Goal: Task Accomplishment & Management: Manage account settings

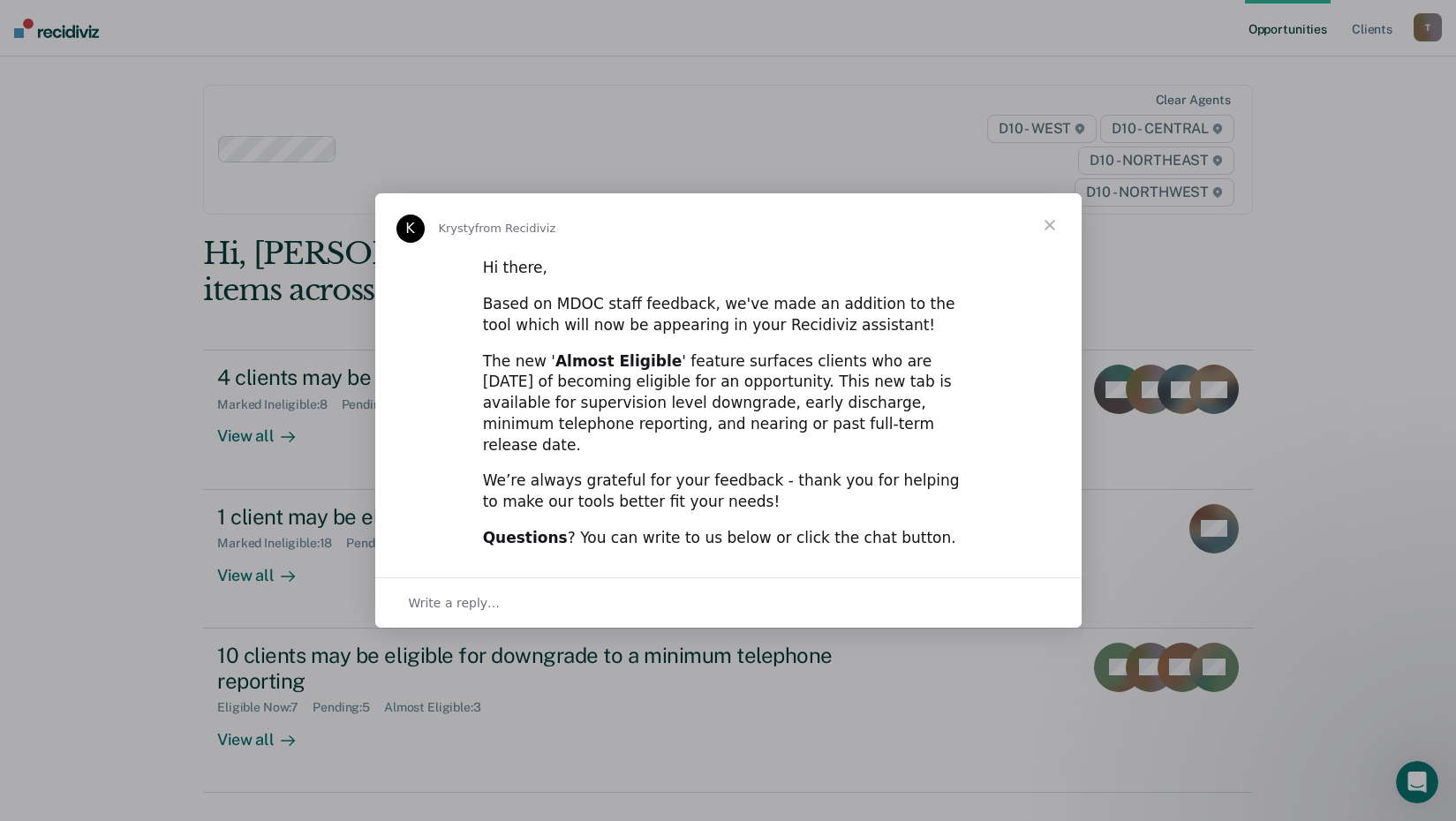
click at [1040, 241] on span "Close" at bounding box center [1050, 225] width 64 height 64
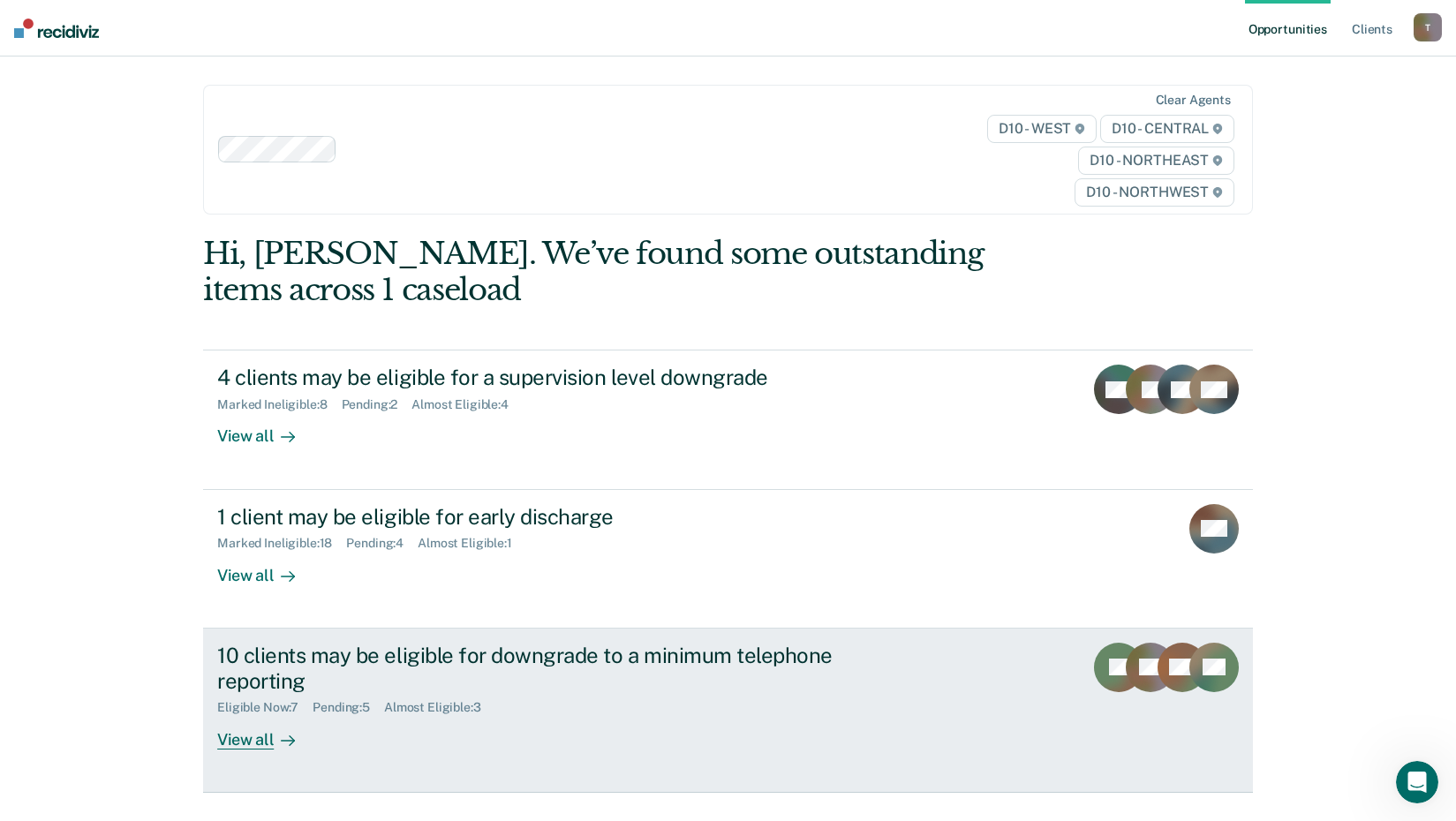
click at [253, 746] on div "View all" at bounding box center [267, 732] width 99 height 35
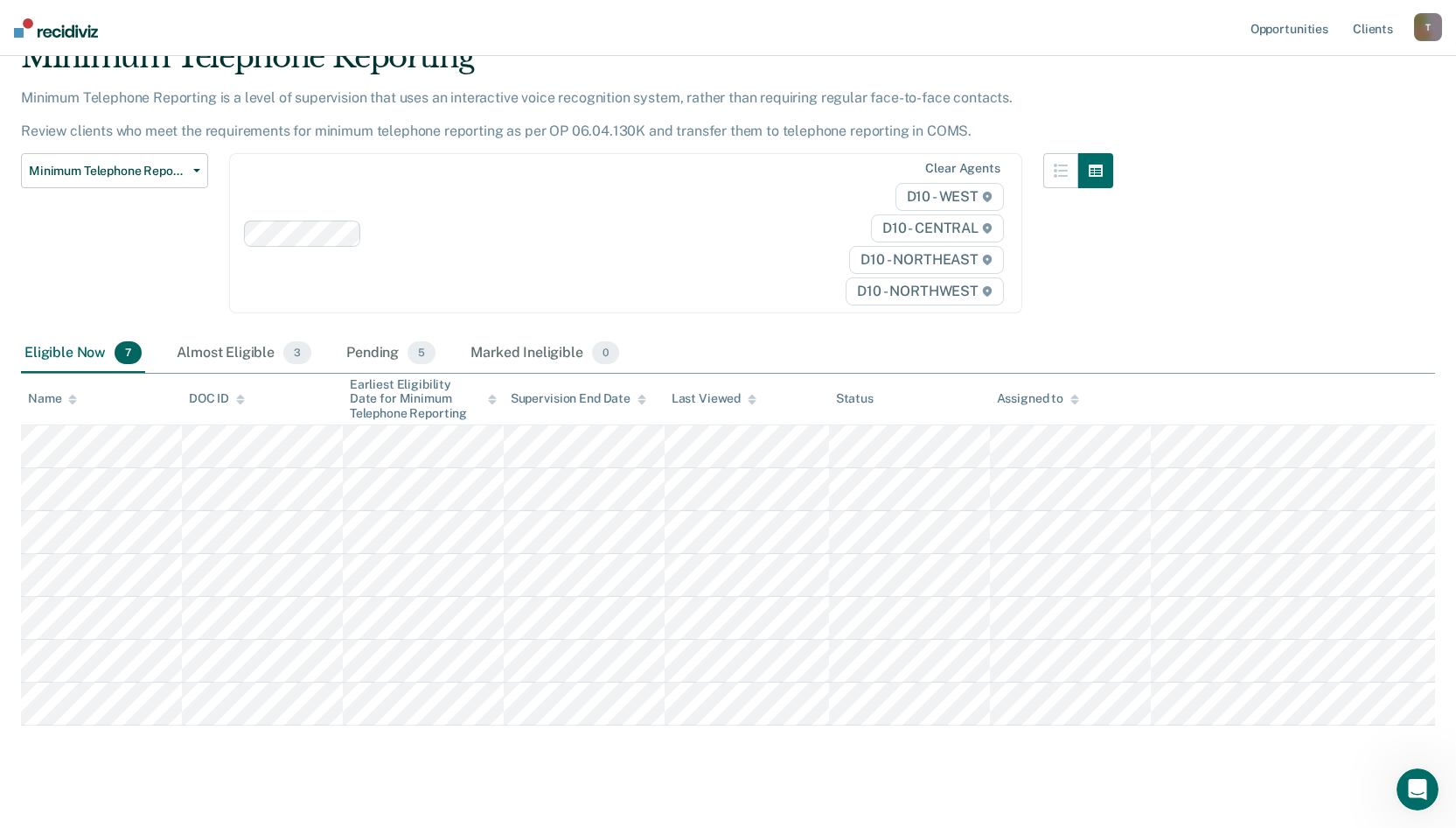
scroll to position [105, 0]
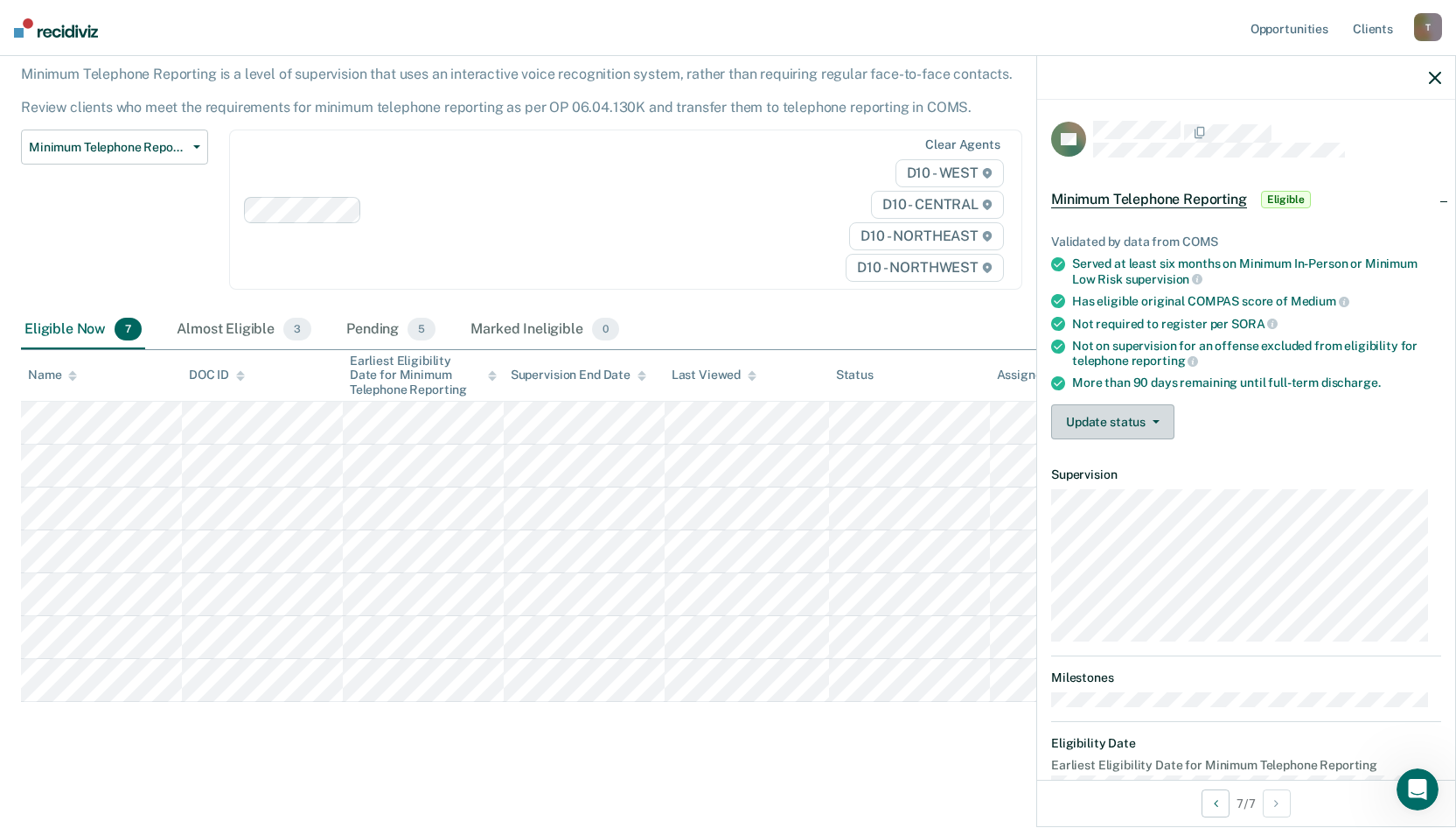
click at [1153, 415] on button "Update status" at bounding box center [1113, 421] width 123 height 35
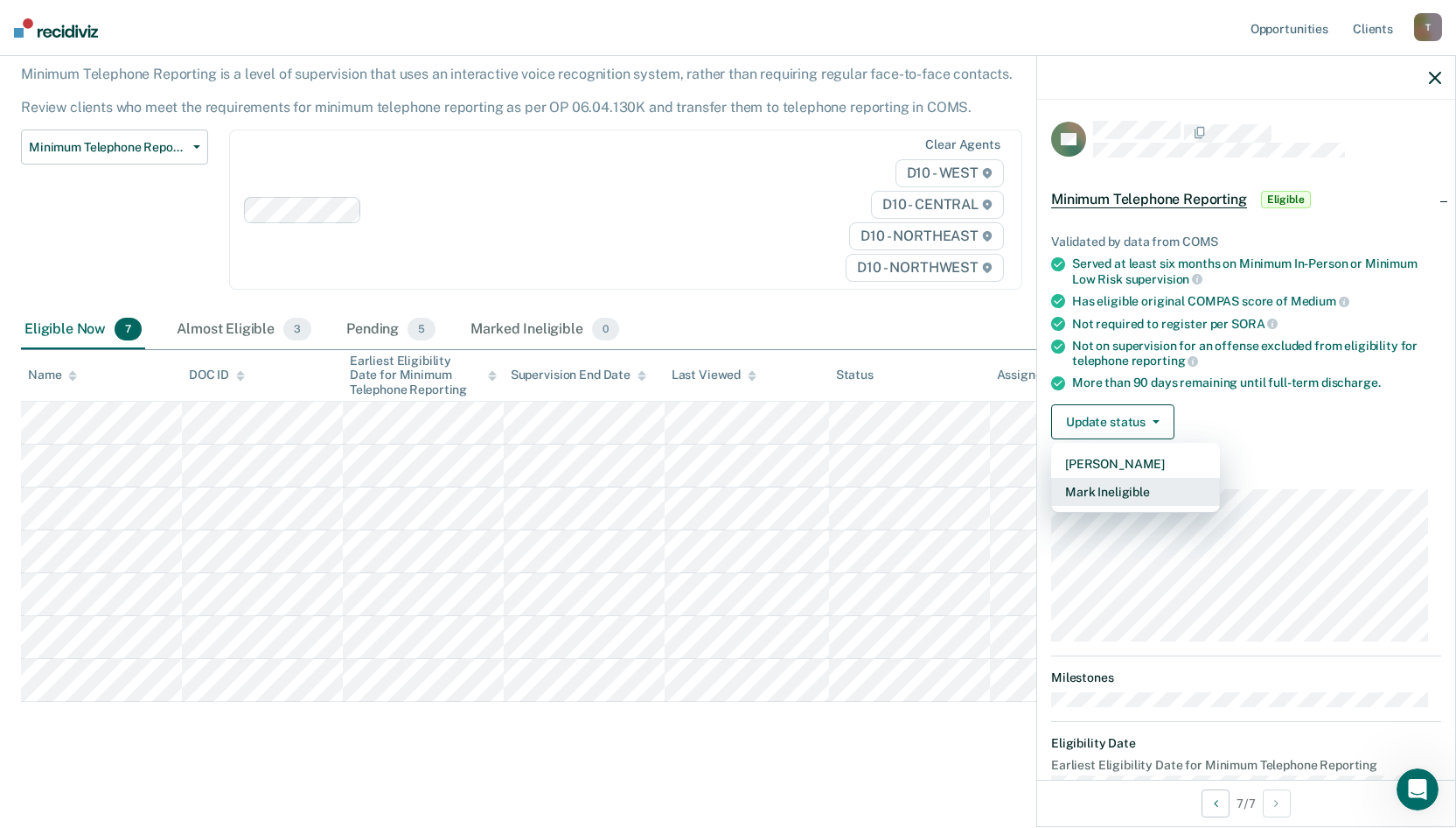
click at [1109, 489] on button "Mark Ineligible" at bounding box center [1136, 492] width 169 height 28
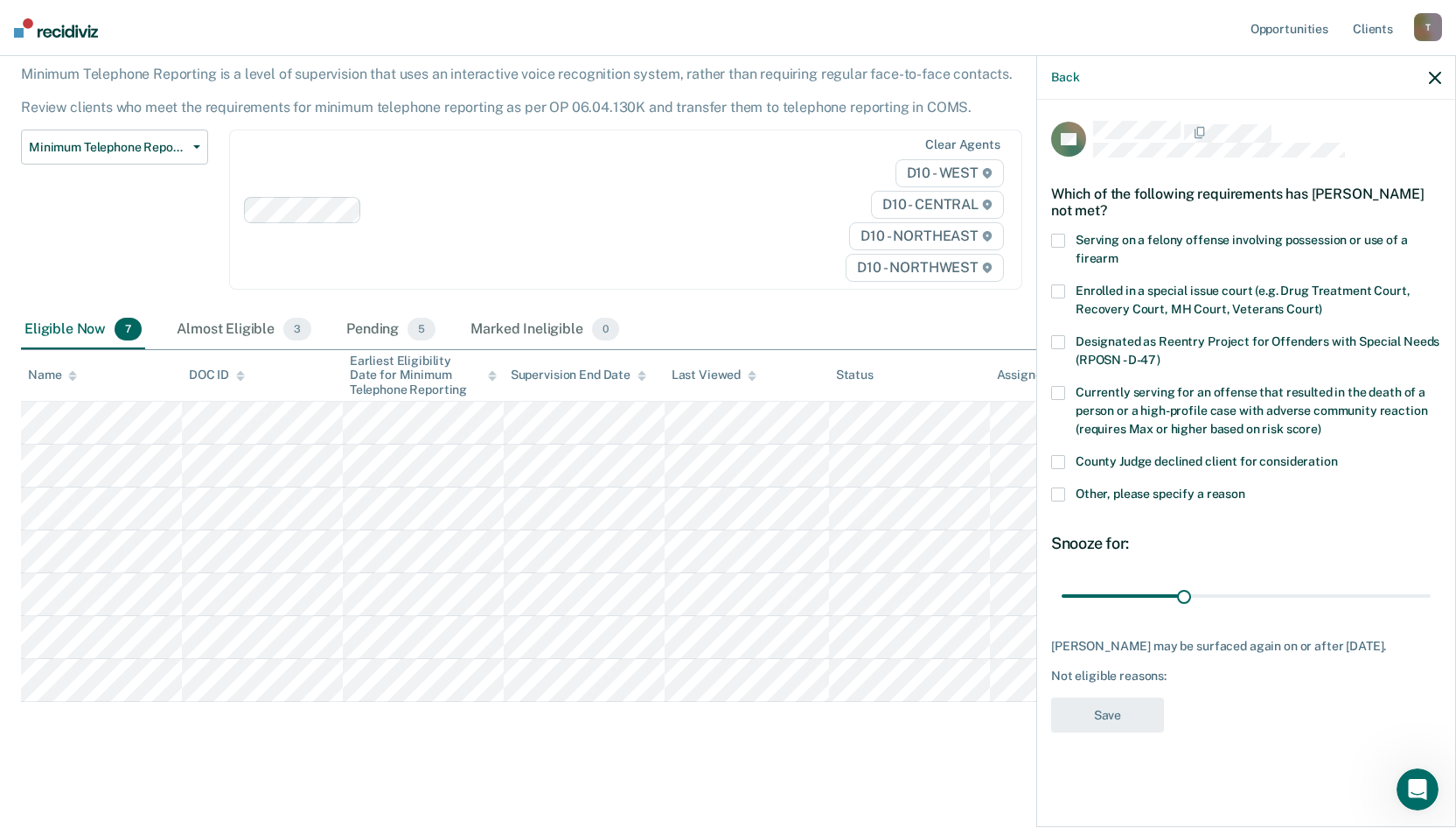
click at [1059, 462] on span at bounding box center [1058, 461] width 14 height 14
click at [1127, 711] on button "Save" at bounding box center [1108, 715] width 113 height 36
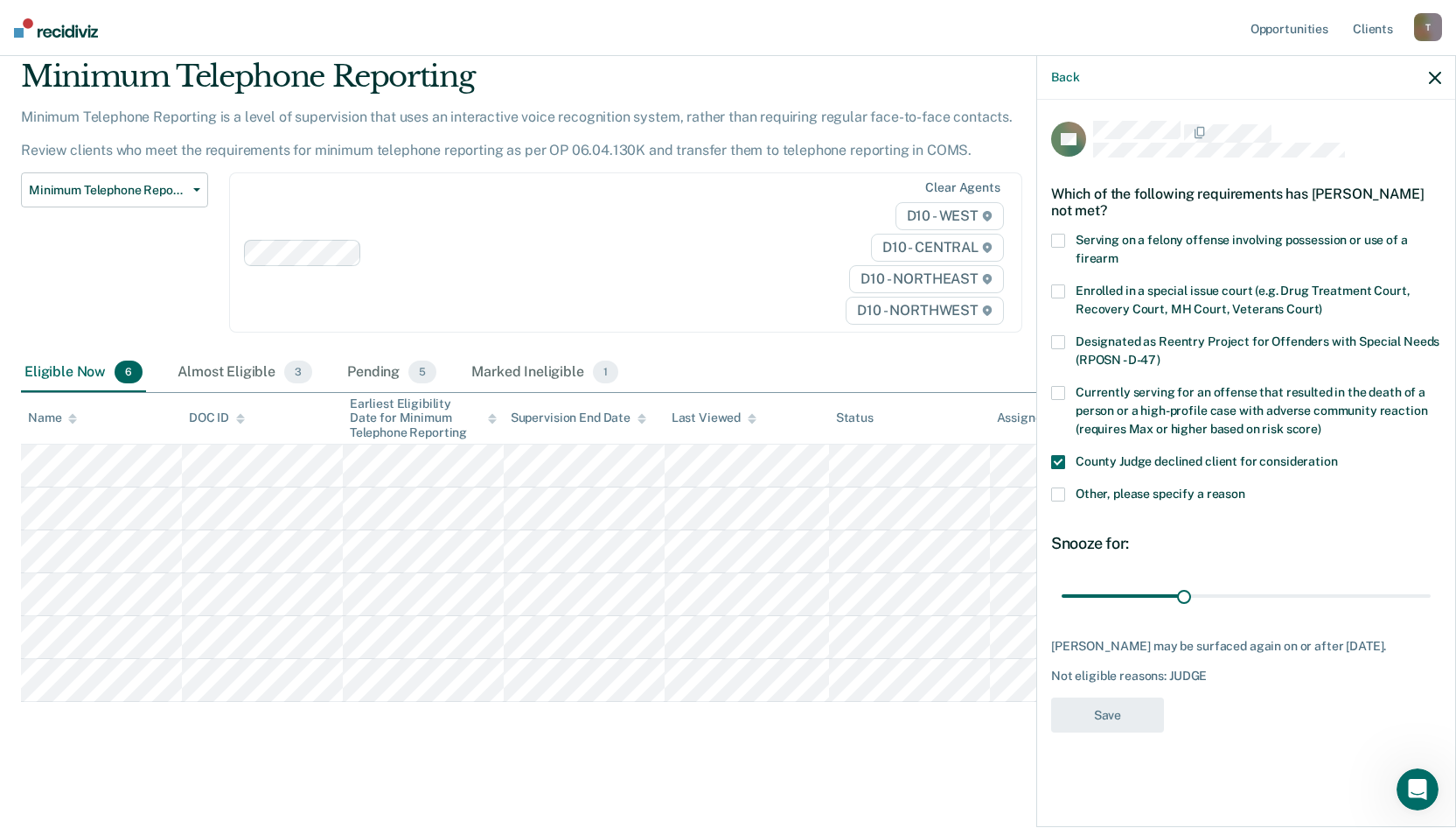
scroll to position [62, 0]
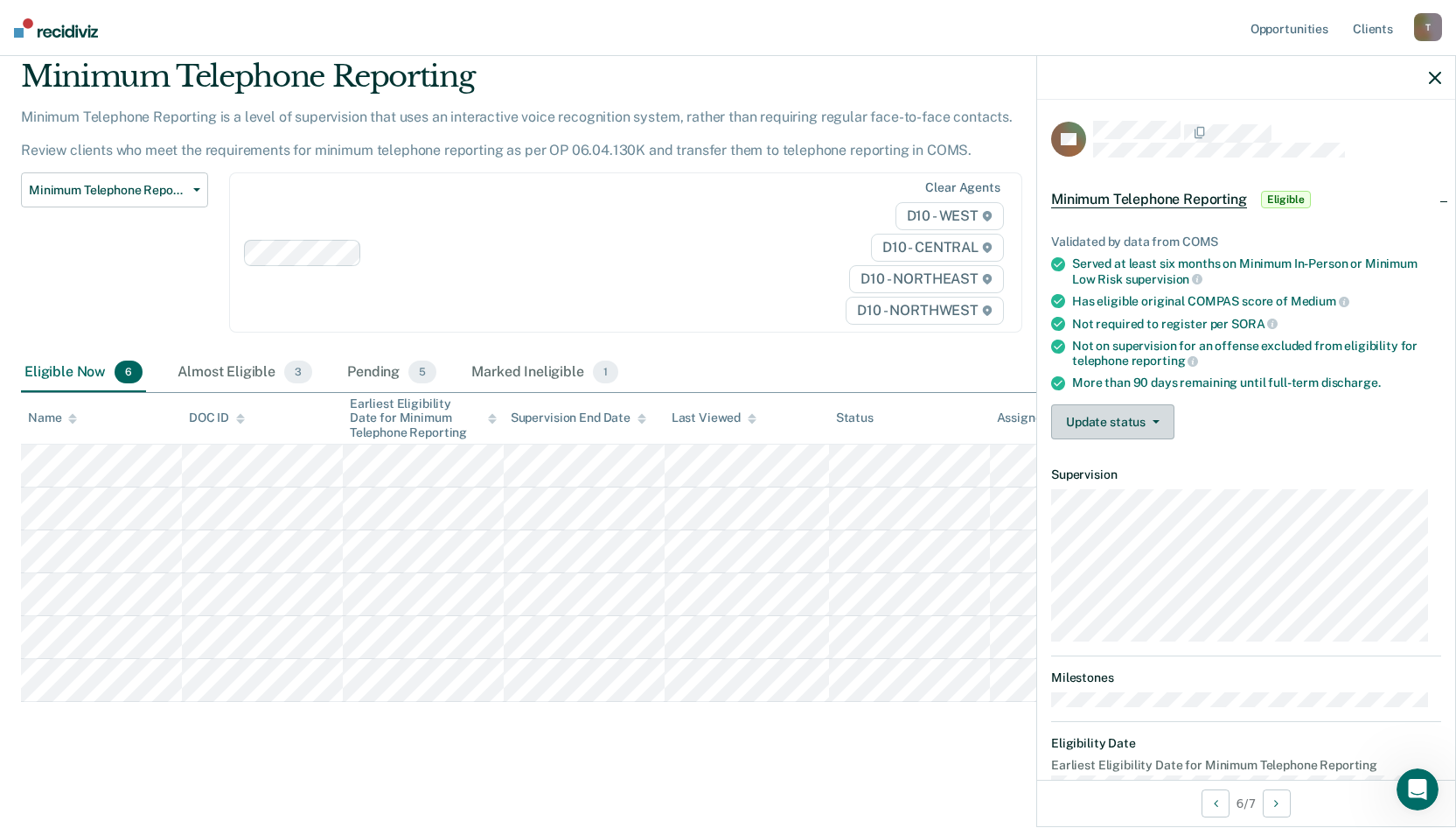
click at [1157, 422] on button "Update status" at bounding box center [1113, 421] width 123 height 35
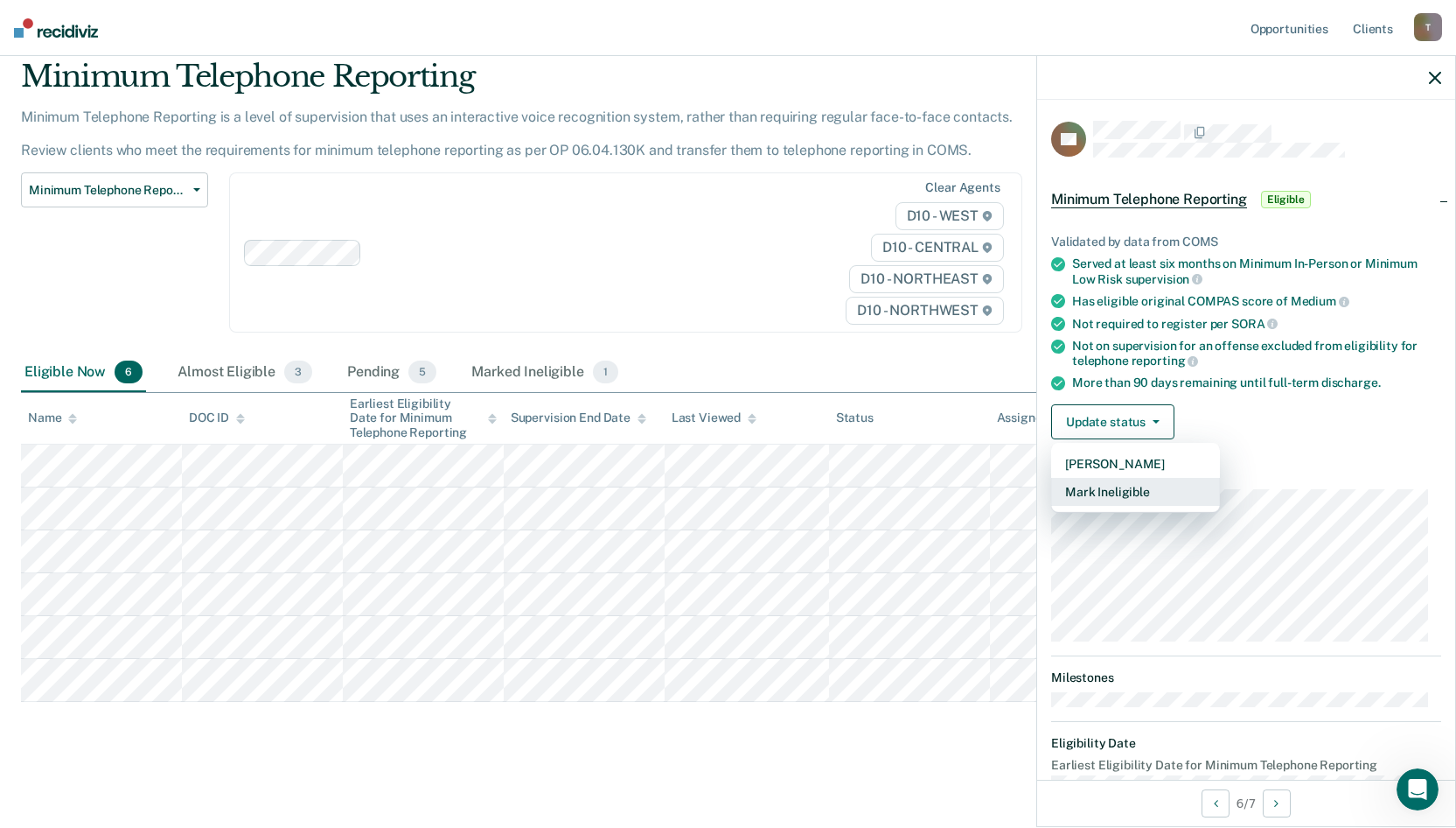
click at [1145, 489] on button "Mark Ineligible" at bounding box center [1136, 492] width 169 height 28
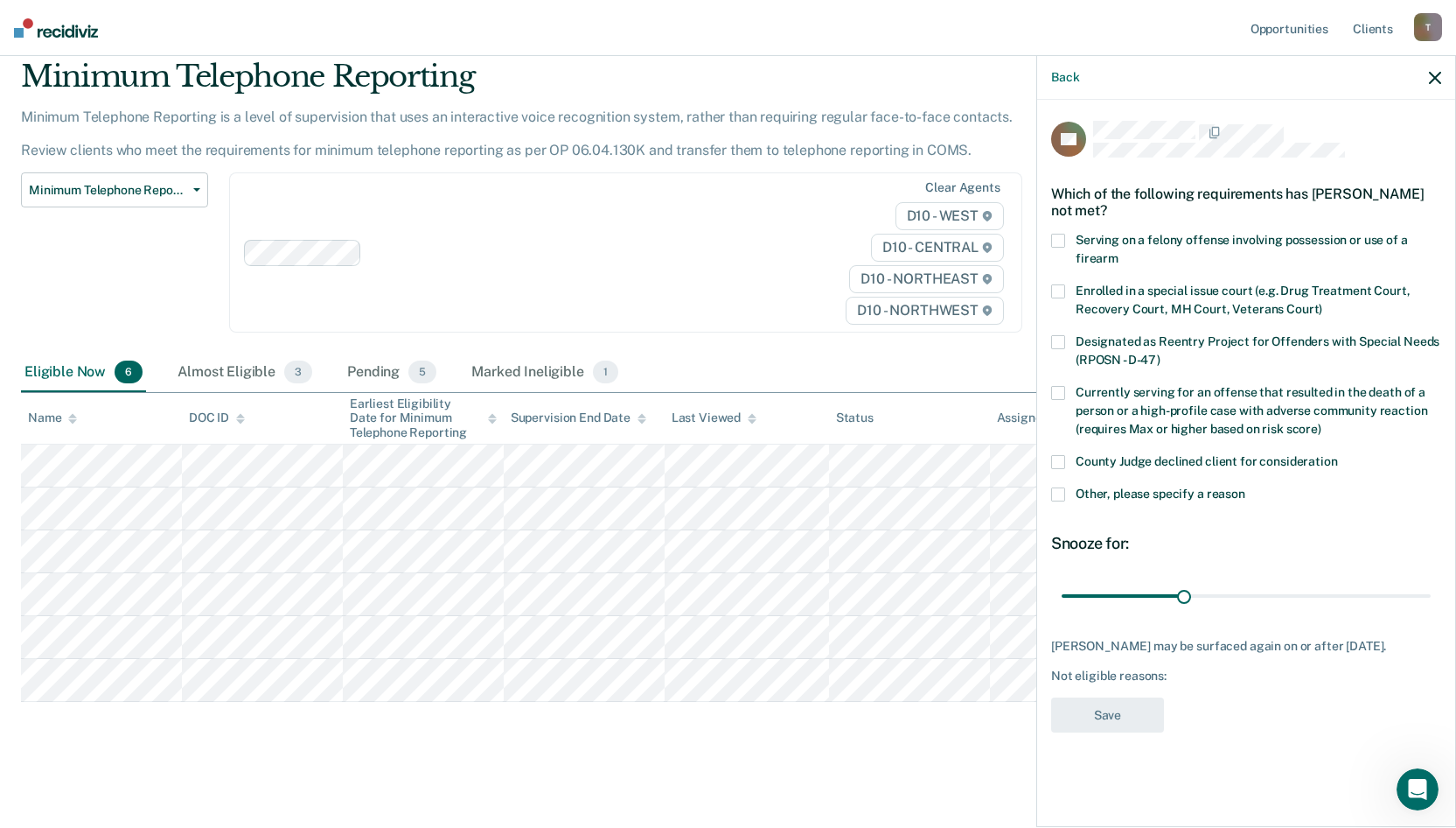
click at [1066, 494] on label "Other, please specify a reason" at bounding box center [1246, 497] width 390 height 19
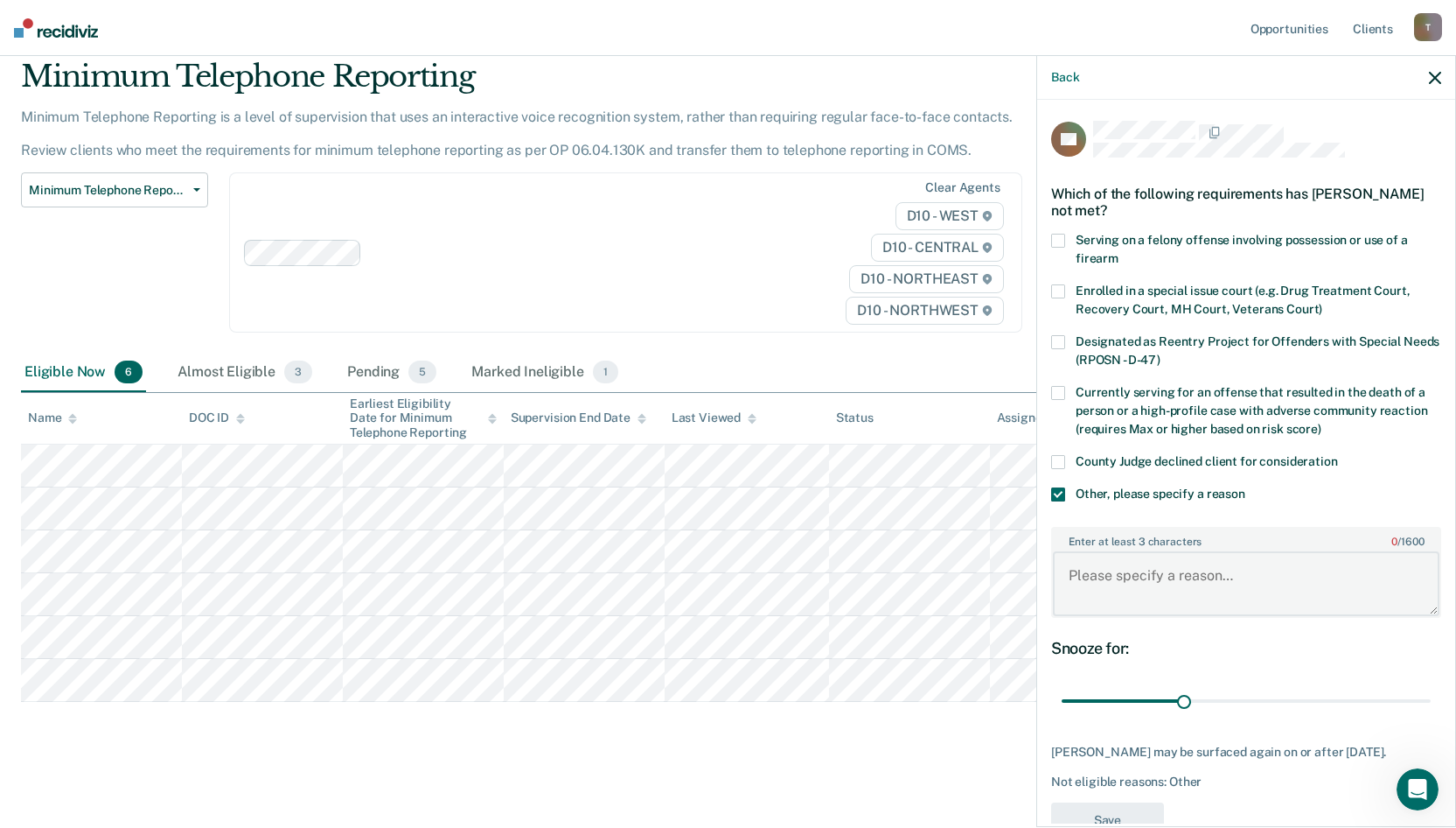
click at [1145, 576] on textarea "Enter at least 3 characters 0 / 1600" at bounding box center [1246, 584] width 387 height 65
type textarea "has review hearing on"
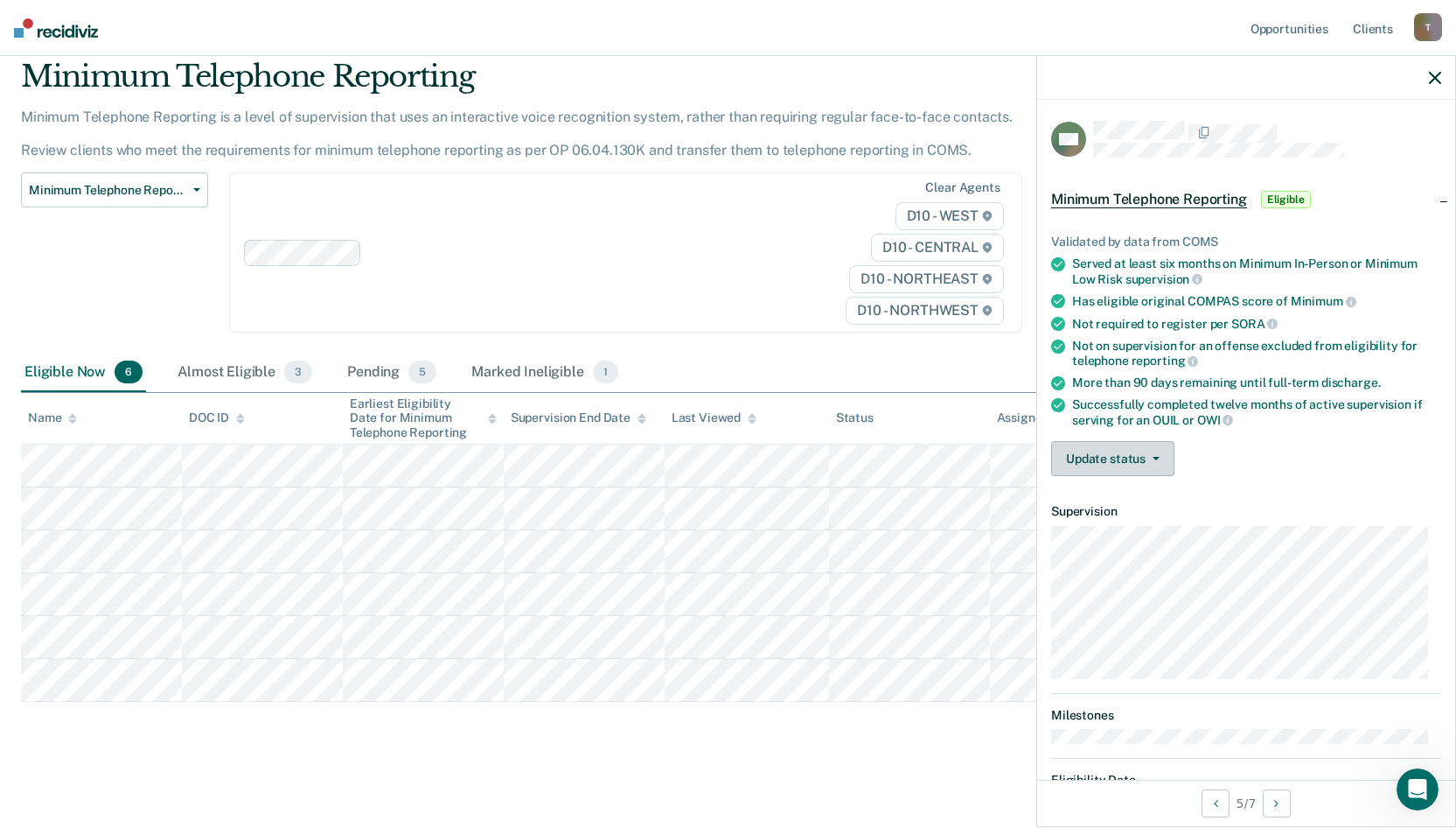
click at [1101, 461] on button "Update status" at bounding box center [1113, 459] width 123 height 35
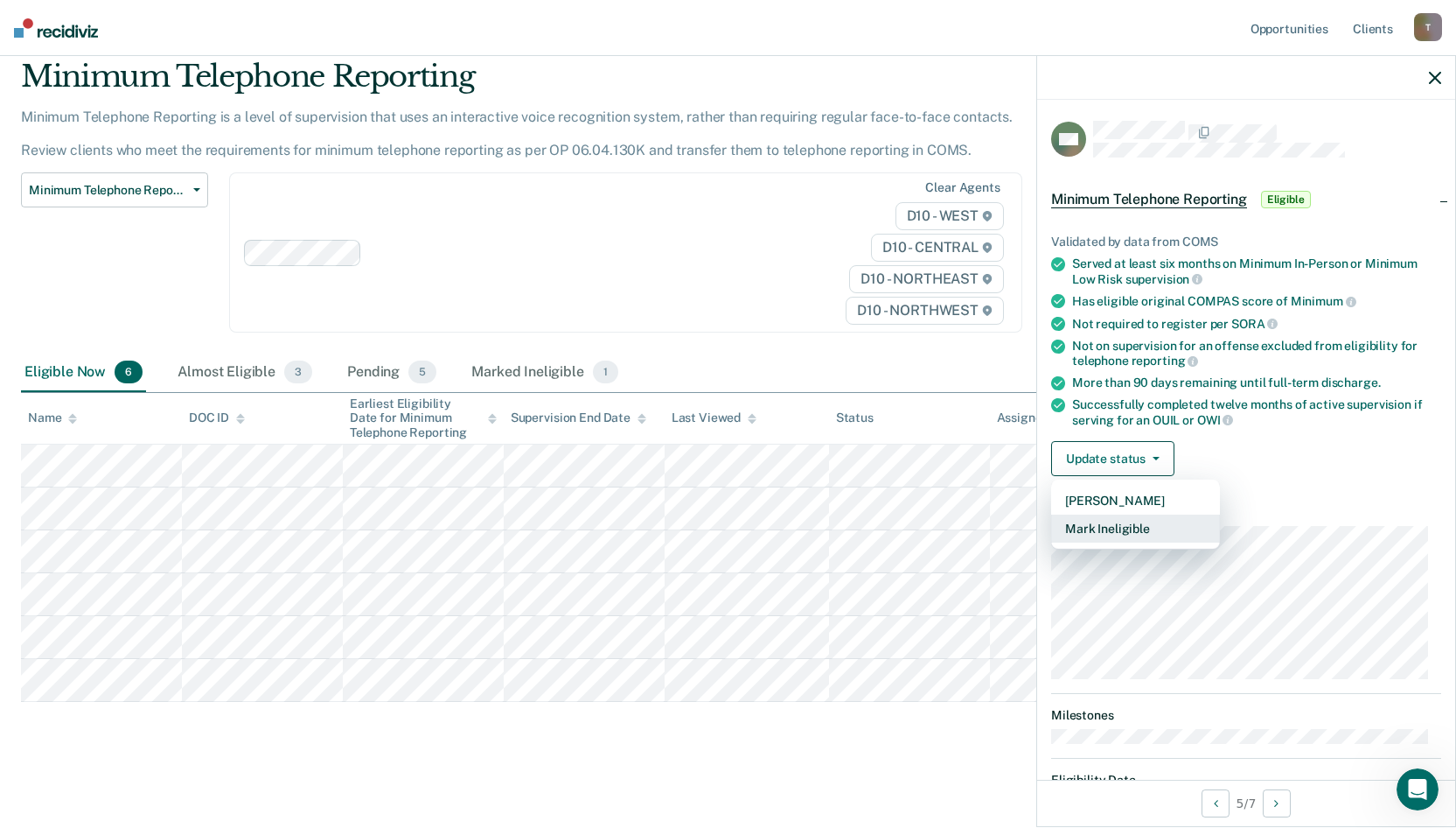
click at [1107, 533] on button "Mark Ineligible" at bounding box center [1136, 528] width 169 height 28
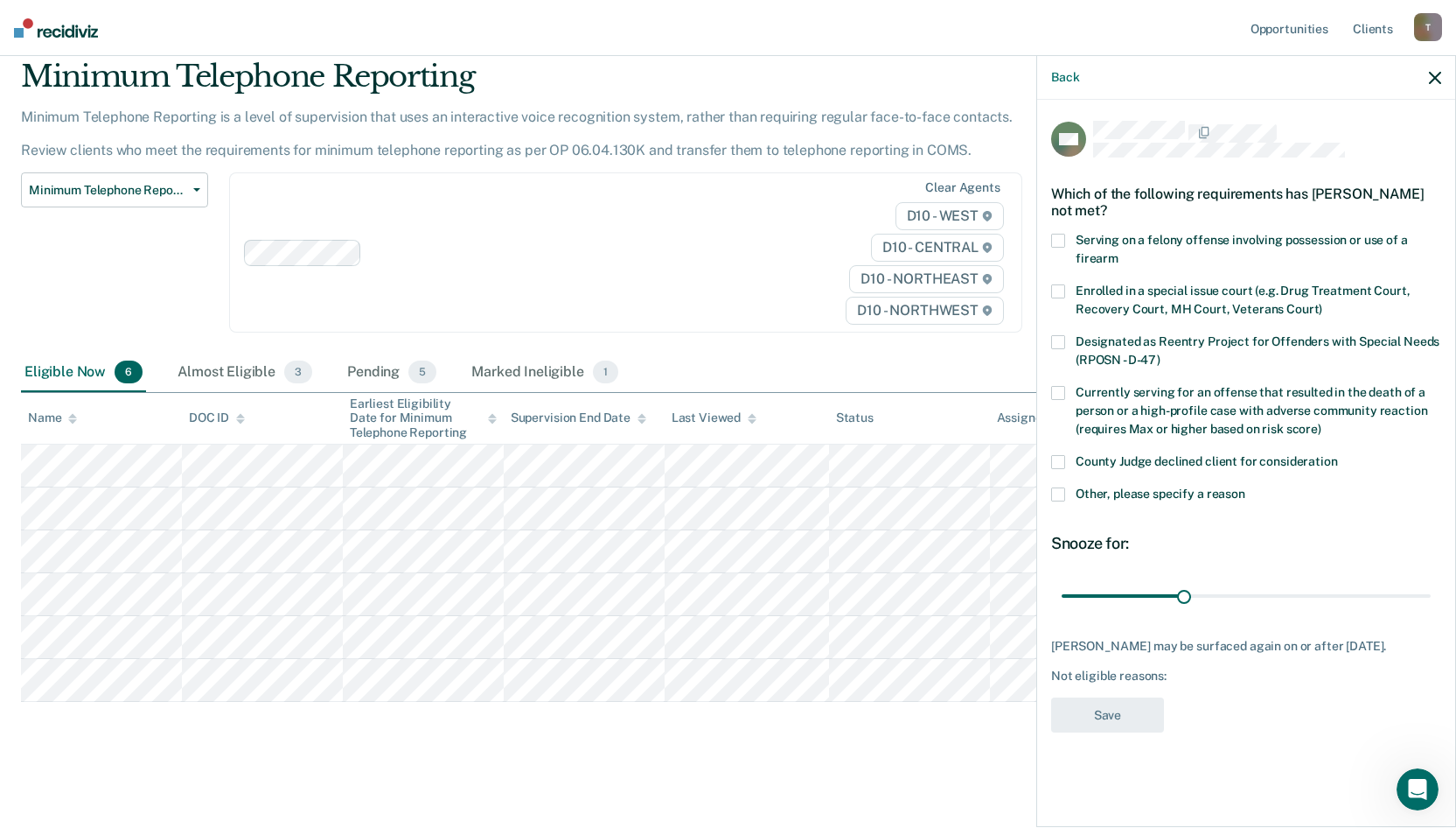
click at [1058, 495] on span at bounding box center [1058, 494] width 14 height 14
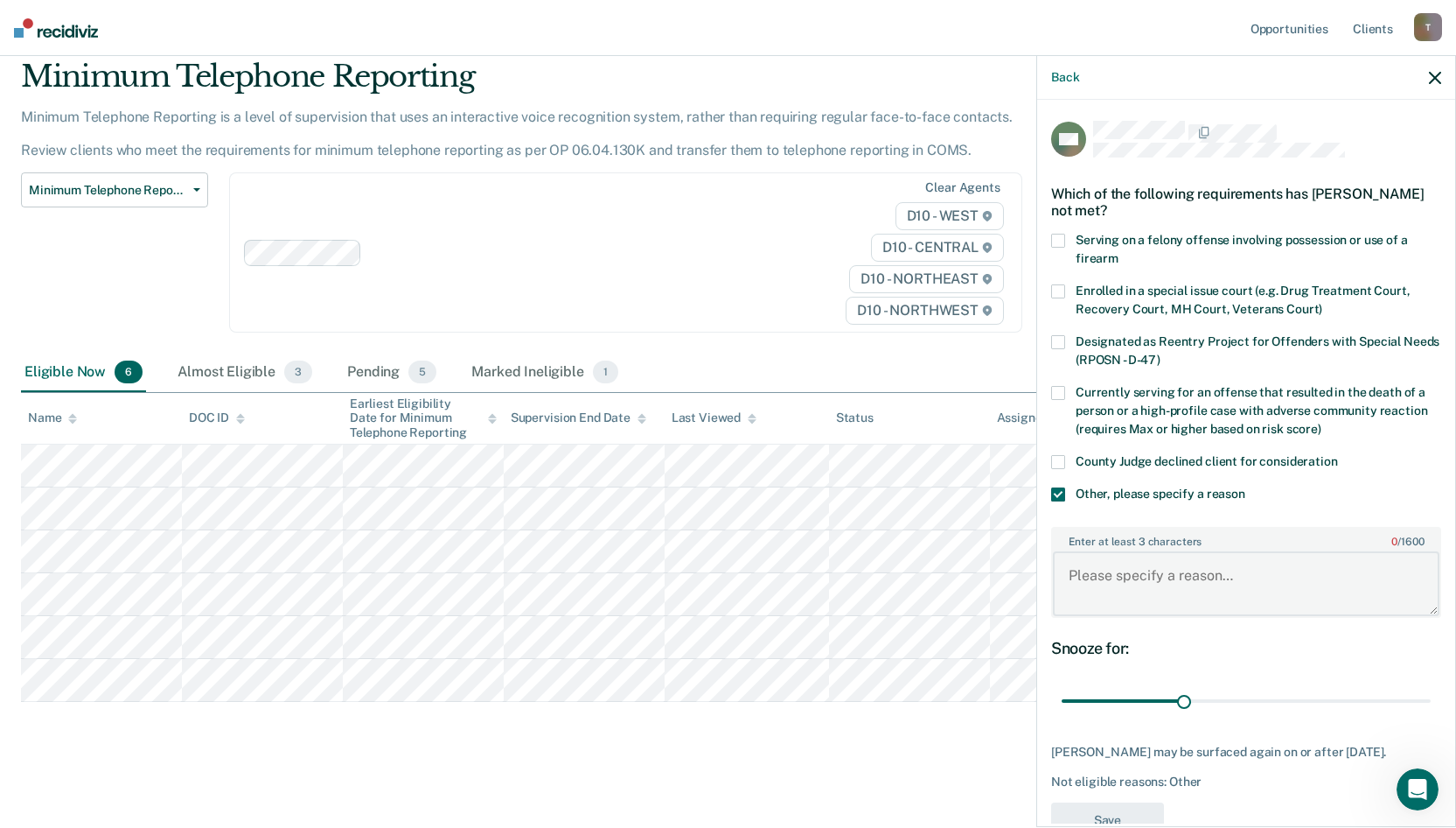
click at [1118, 580] on textarea "Enter at least 3 characters 0 / 1600" at bounding box center [1246, 584] width 387 height 65
click at [1143, 570] on textarea "Enter at least 3 characters 0 / 1600" at bounding box center [1246, 584] width 387 height 65
click at [1035, 558] on body "Looks like you’re using Internet Explorer 11. For faster loading and a better e…" at bounding box center [728, 352] width 1456 height 828
type textarea "Due to probationer's alcohol history; he will not be referred for telephone rep…"
click at [1095, 809] on button "Save" at bounding box center [1108, 820] width 113 height 36
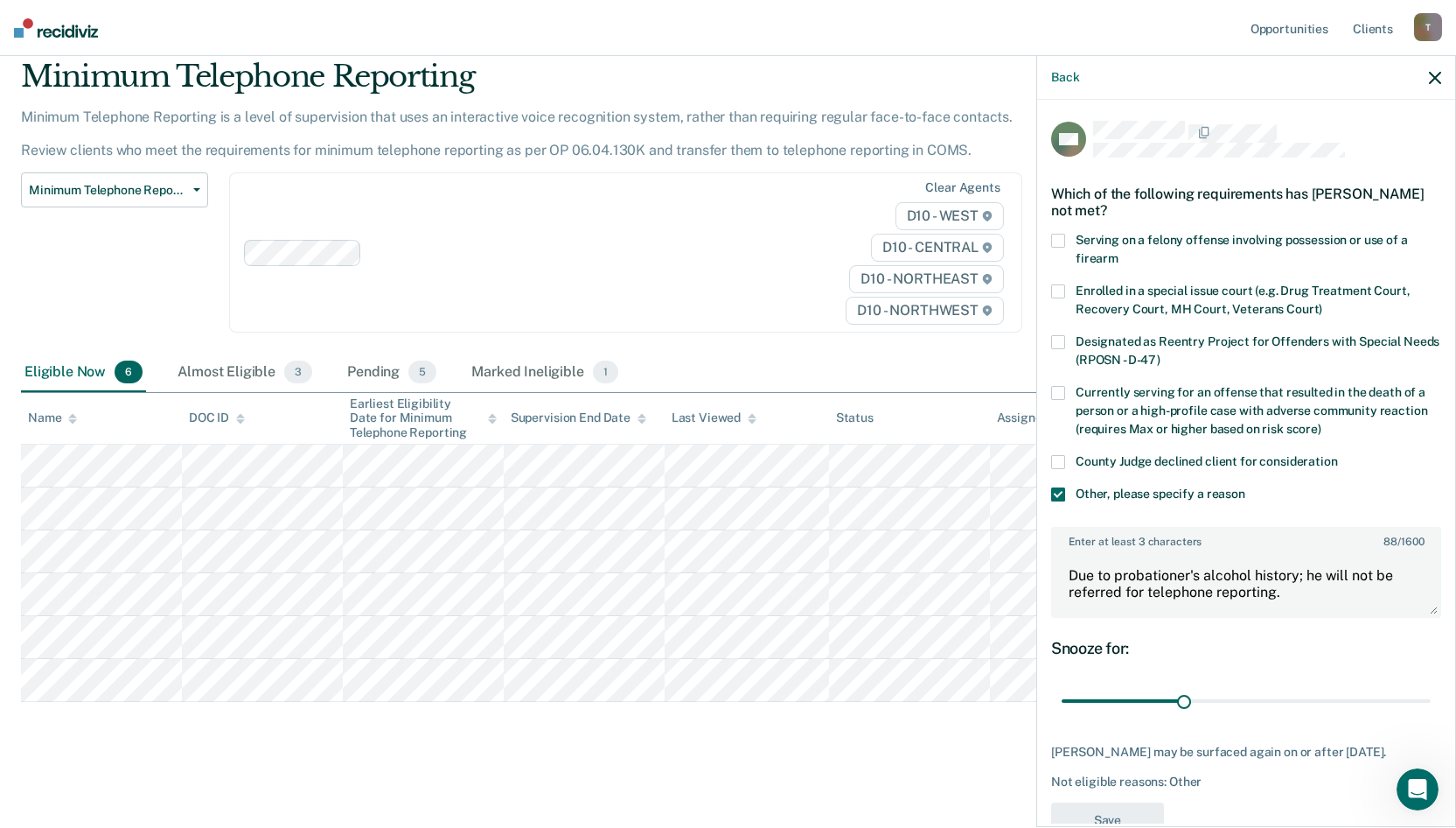
scroll to position [19, 0]
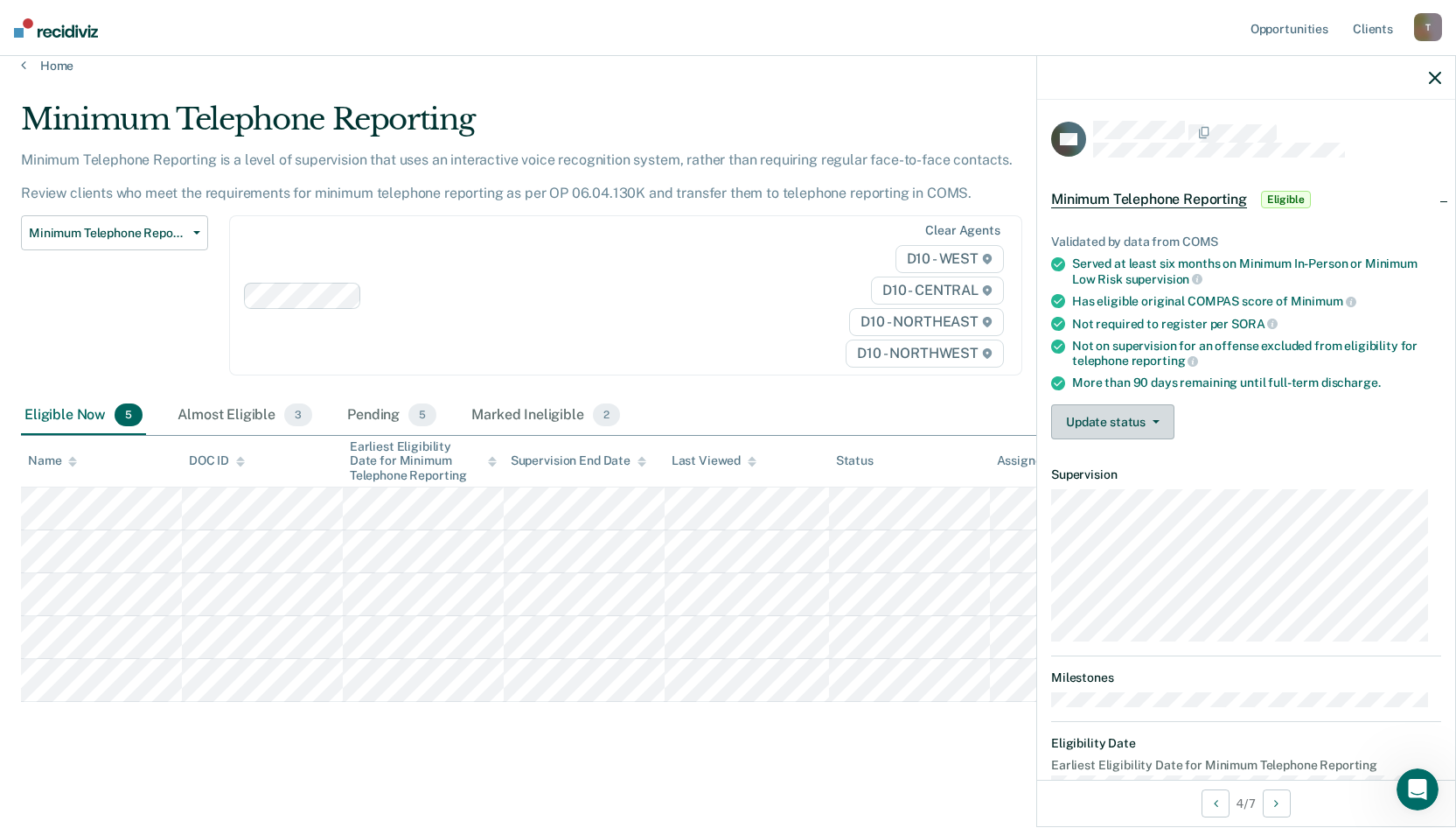
click at [1139, 418] on button "Update status" at bounding box center [1113, 421] width 123 height 35
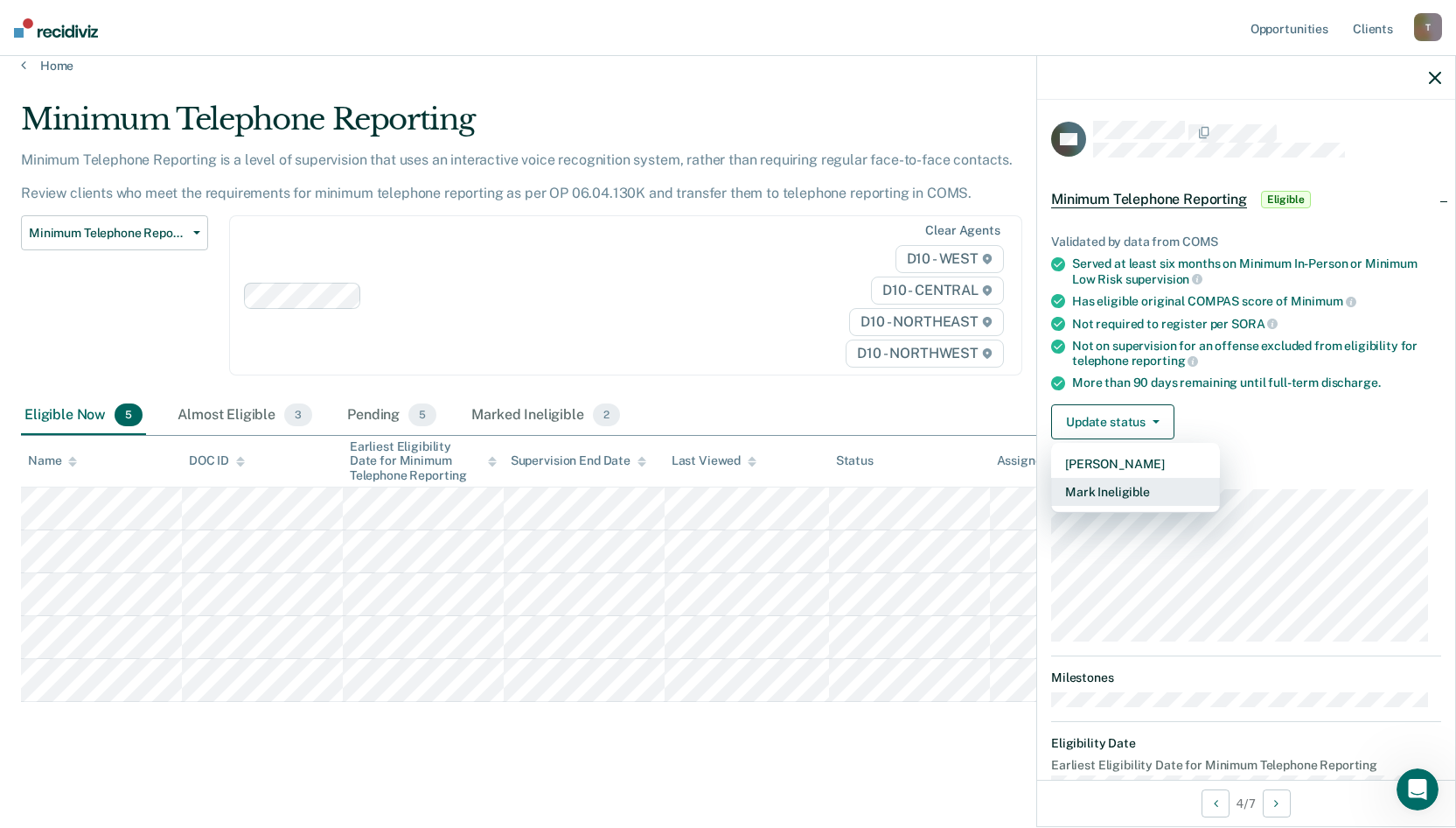
click at [1131, 496] on button "Mark Ineligible" at bounding box center [1136, 492] width 169 height 28
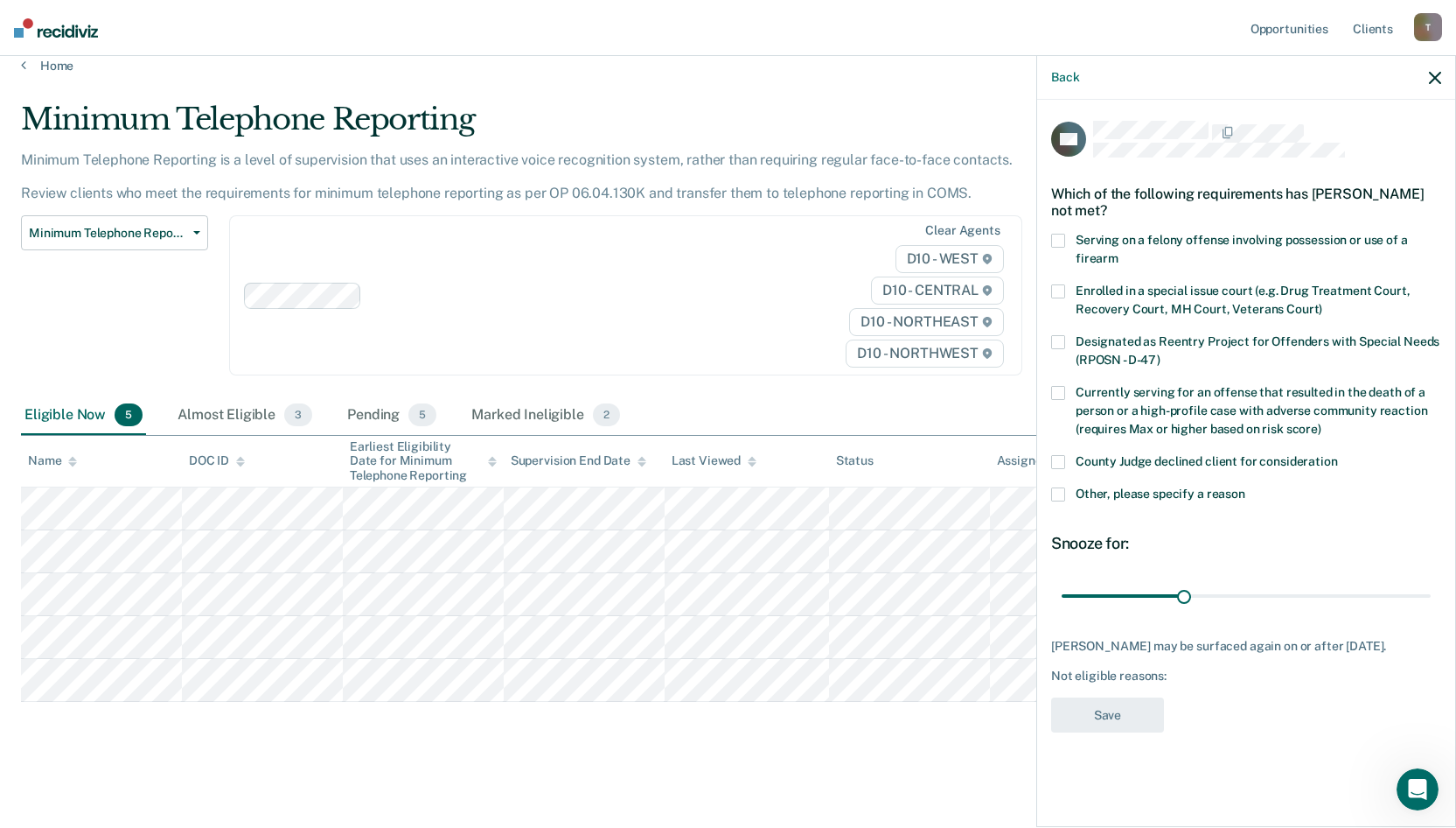
click at [1061, 487] on span at bounding box center [1058, 494] width 14 height 14
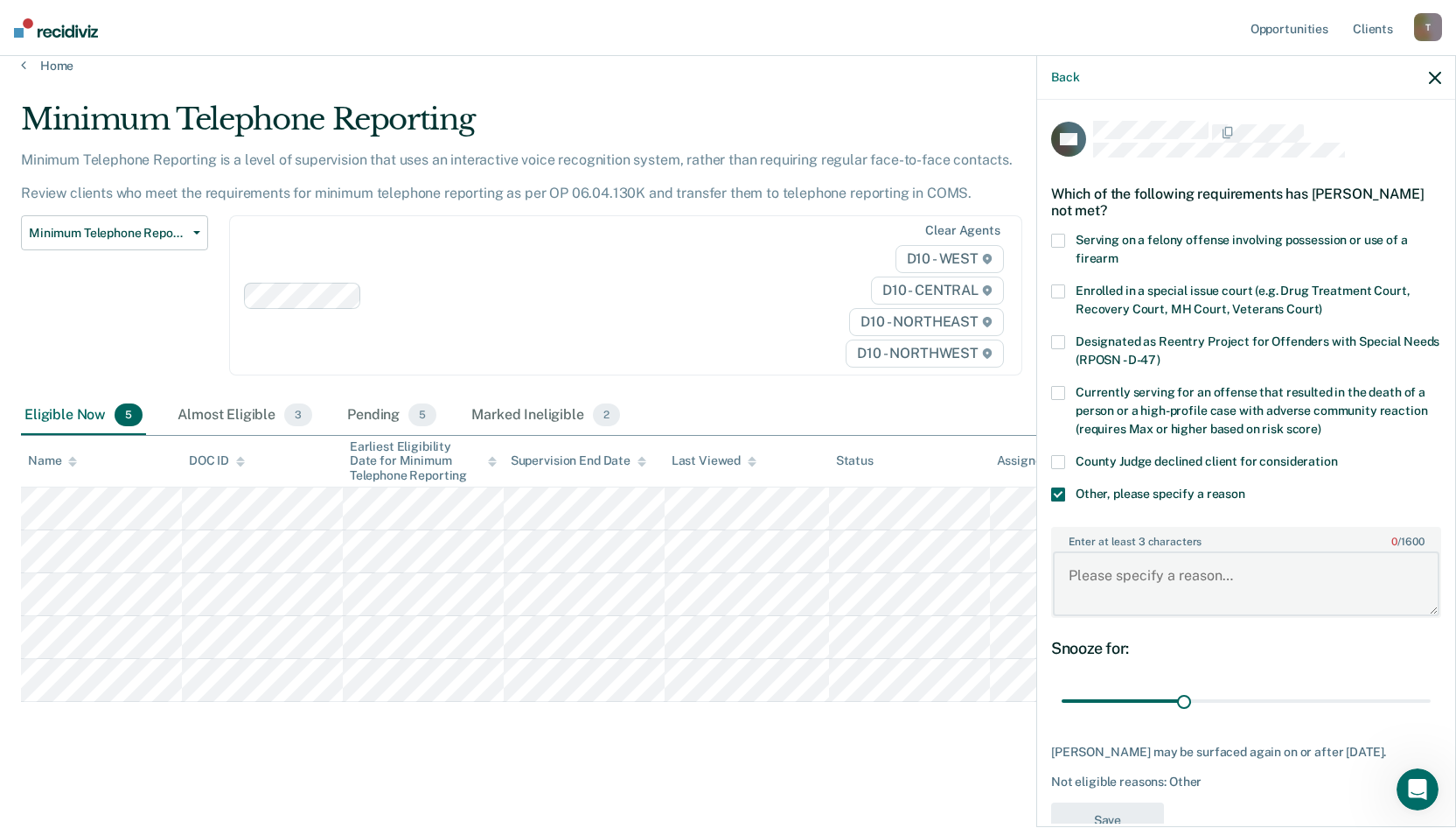
click at [1068, 574] on textarea "Enter at least 3 characters 0 / 1600" at bounding box center [1246, 584] width 387 height 65
paste textarea "0226586"
type textarea "0226586"
drag, startPoint x: 1143, startPoint y: 572, endPoint x: 1054, endPoint y: 576, distance: 89.1
click at [1054, 576] on textarea "0226586" at bounding box center [1246, 584] width 387 height 65
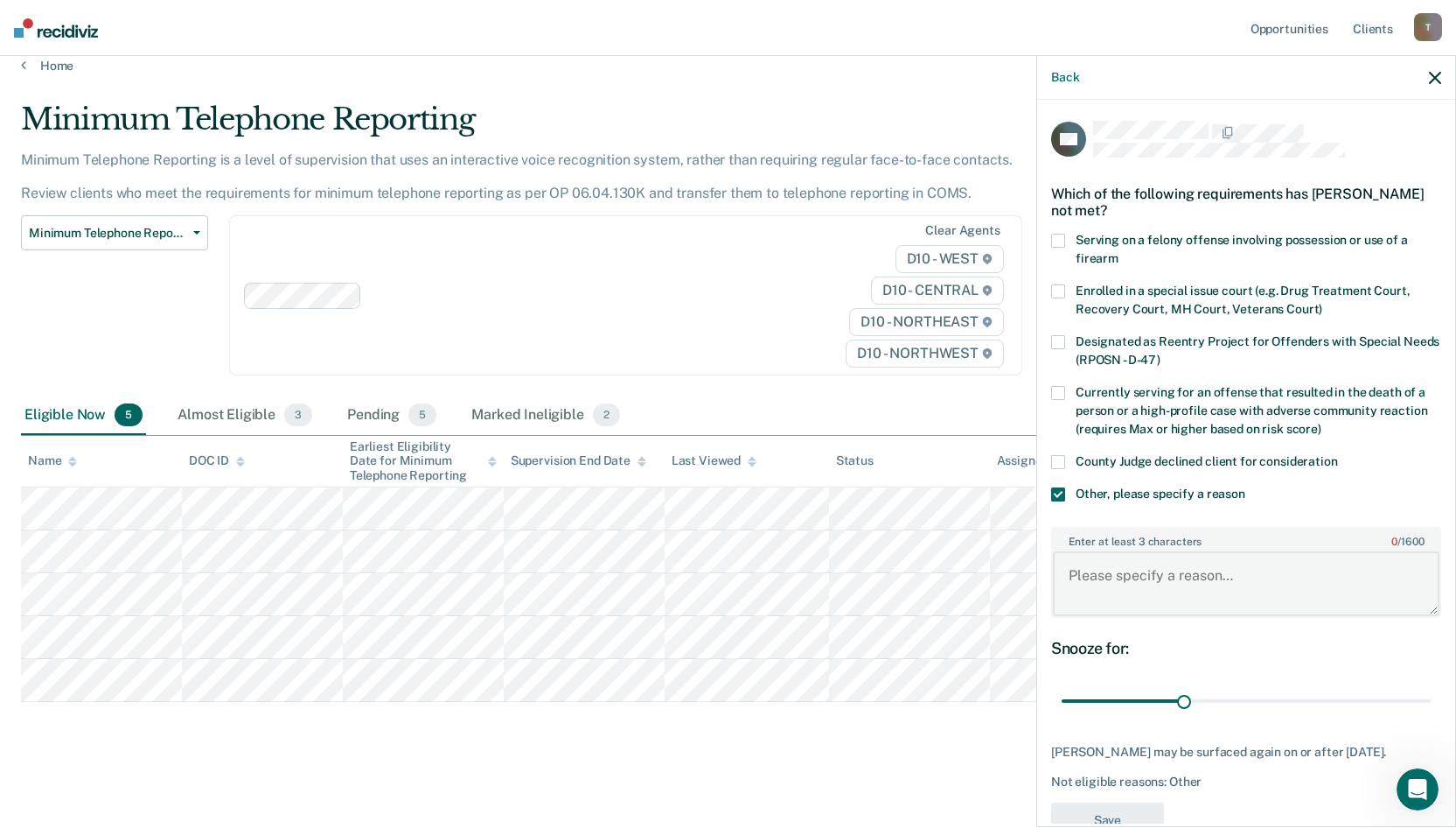
type textarea "d"
click at [996, 555] on body "Looks like you’re using Internet Explorer 11. For faster loading and a better e…" at bounding box center [728, 395] width 1456 height 828
type textarea "Due to the probationer's substance abuse history; he will not be referred for t…"
click at [1148, 802] on button "Save" at bounding box center [1108, 820] width 113 height 36
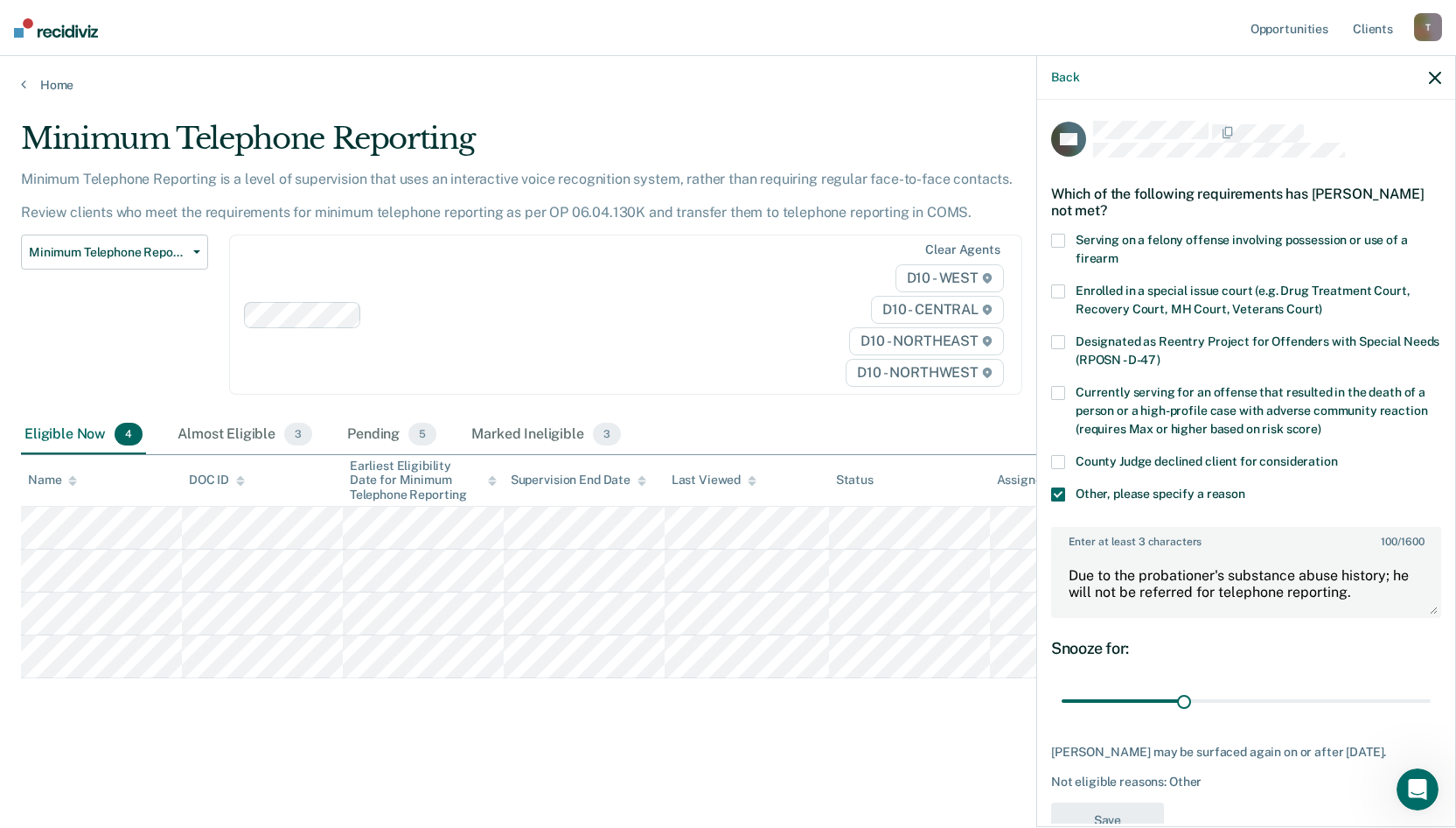
scroll to position [0, 0]
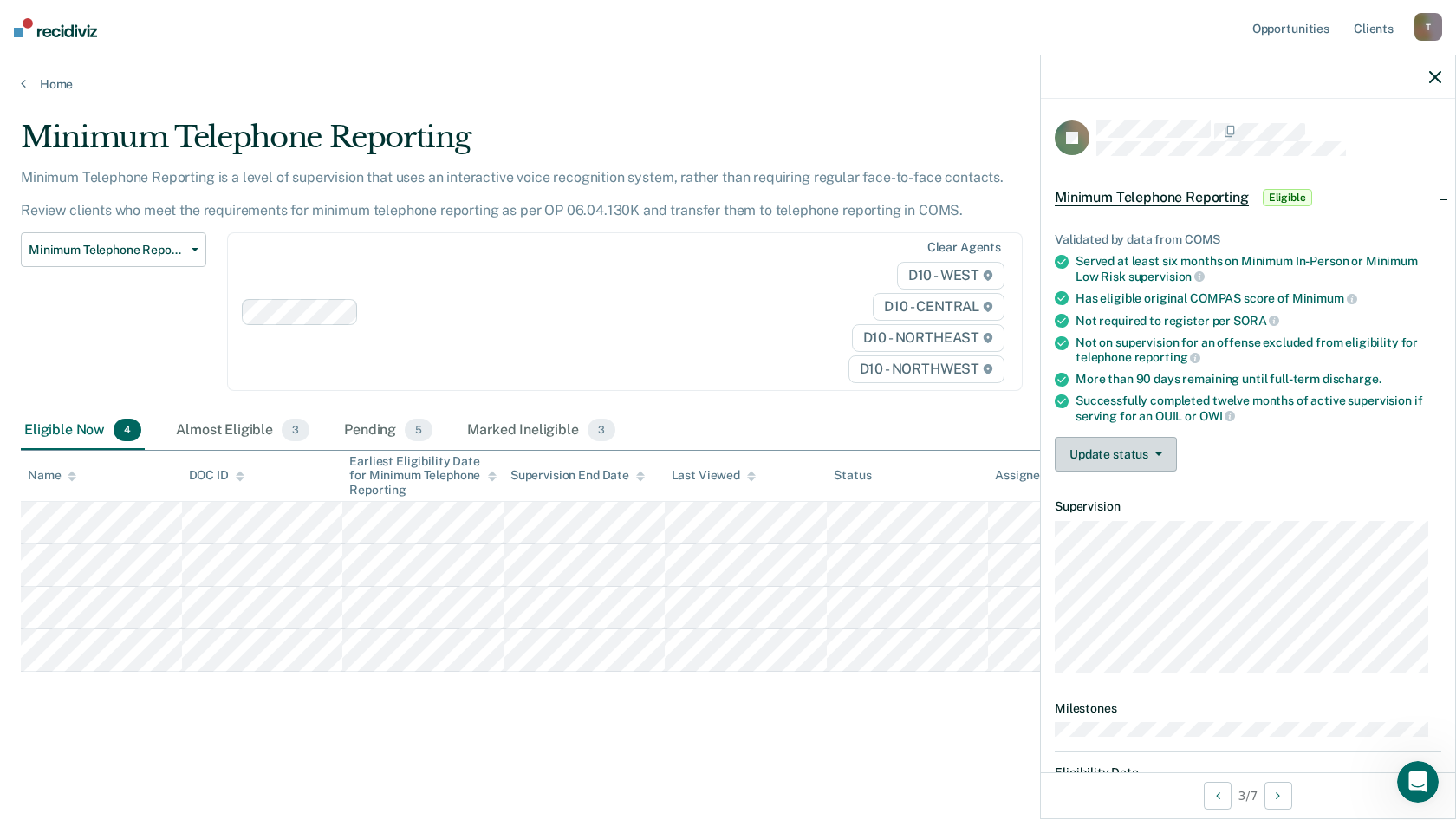
click at [1163, 452] on button "Update status" at bounding box center [1116, 454] width 122 height 35
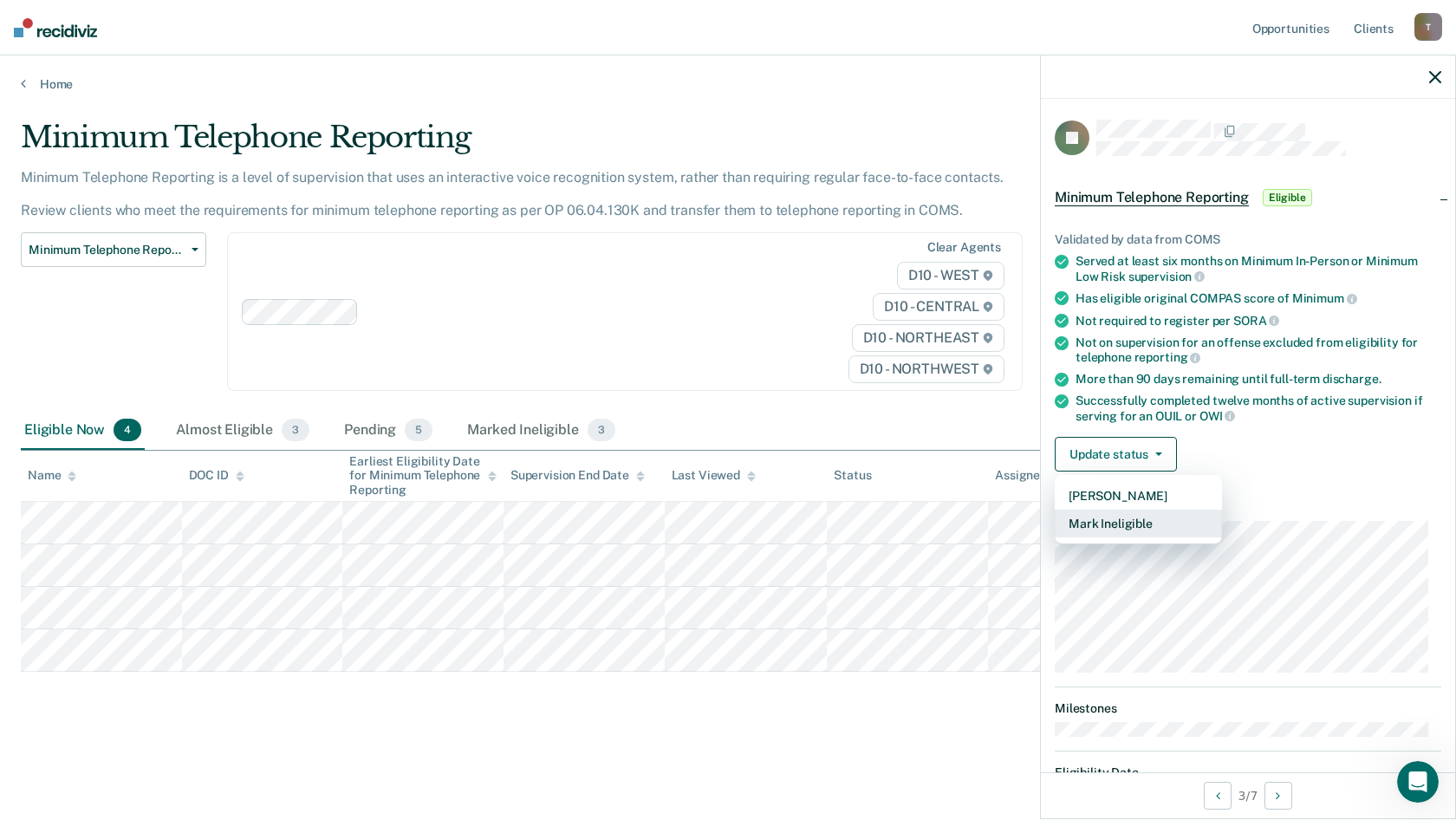
click at [1133, 519] on button "Mark Ineligible" at bounding box center [1139, 523] width 167 height 28
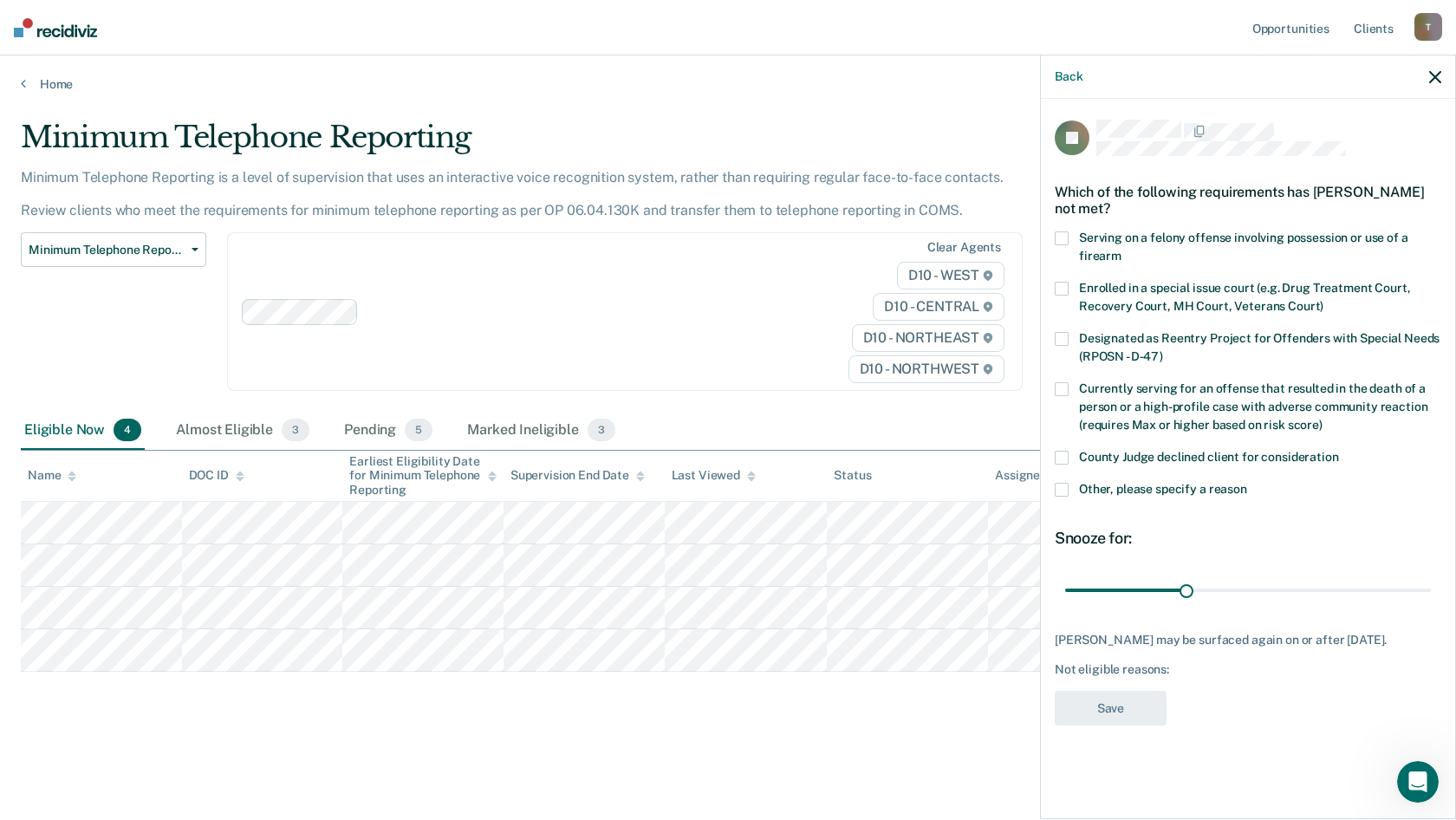
click at [1061, 490] on span at bounding box center [1061, 489] width 14 height 14
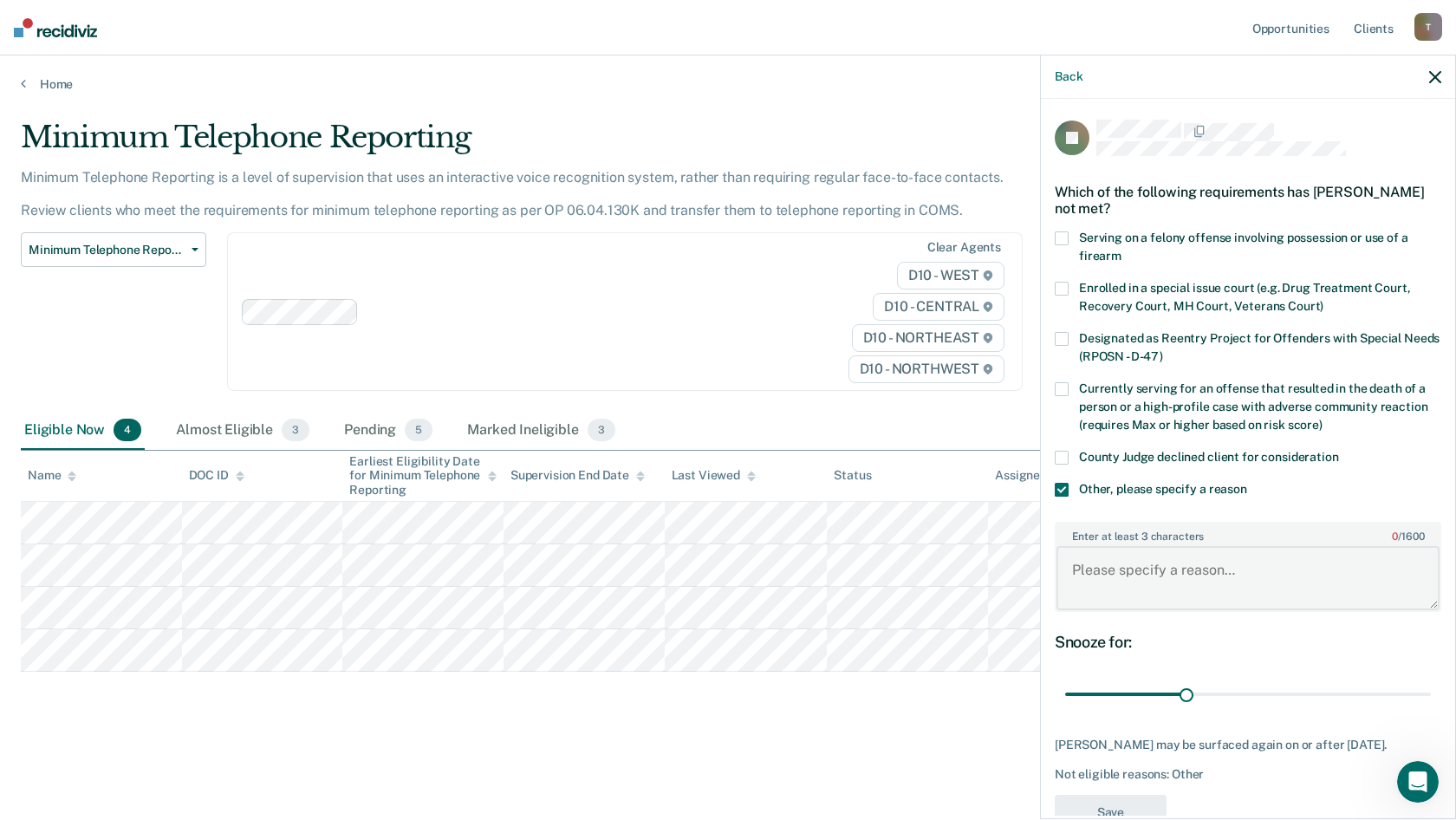
click at [1079, 569] on textarea "Enter at least 3 characters 0 / 1600" at bounding box center [1248, 578] width 384 height 64
paste textarea "0666704"
type textarea "0666704"
click at [934, 581] on body "Looks like you’re using Internet Explorer 11. For faster loading and a better e…" at bounding box center [728, 410] width 1456 height 820
drag, startPoint x: 1310, startPoint y: 587, endPoint x: 1060, endPoint y: 564, distance: 251.1
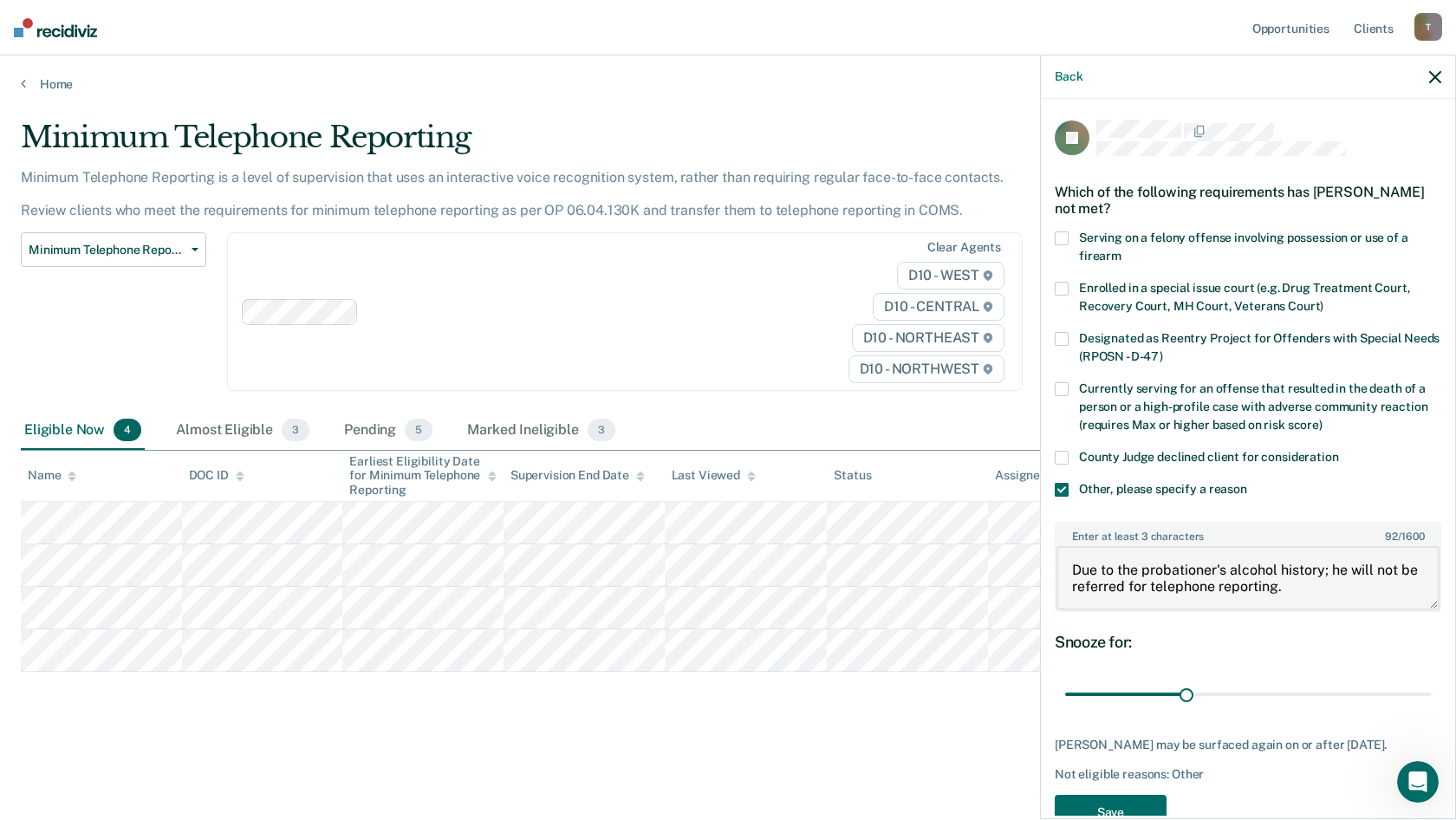
click at [1060, 564] on textarea "Due to the probationer's alcohol history; he will not be referred for telephone…" at bounding box center [1248, 578] width 384 height 64
type textarea "Due to the probationer's alcohol history; he will not be referred for telephone…"
click at [1139, 803] on button "Save" at bounding box center [1111, 812] width 112 height 36
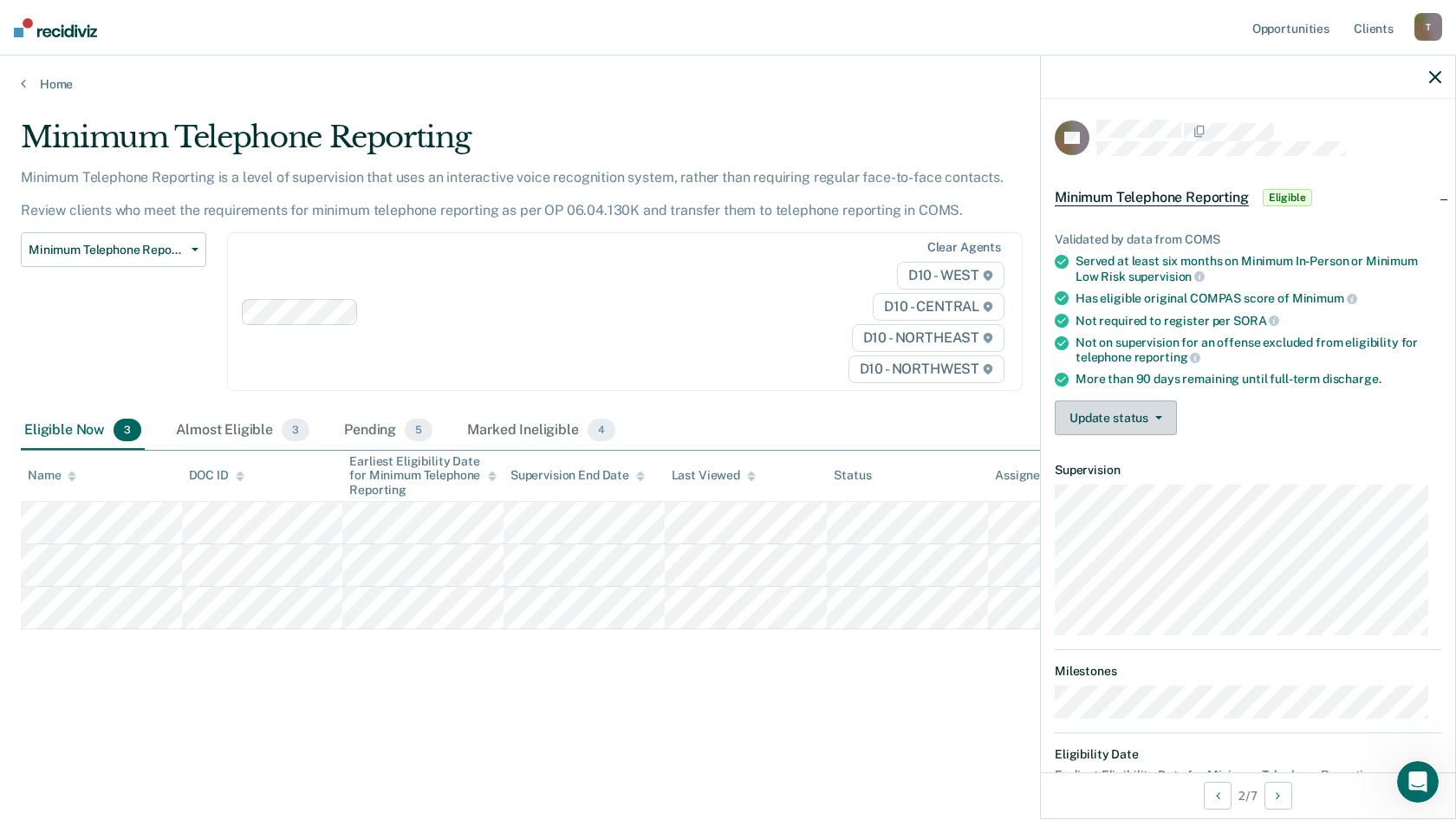
click at [1128, 421] on button "Update status" at bounding box center [1116, 417] width 122 height 35
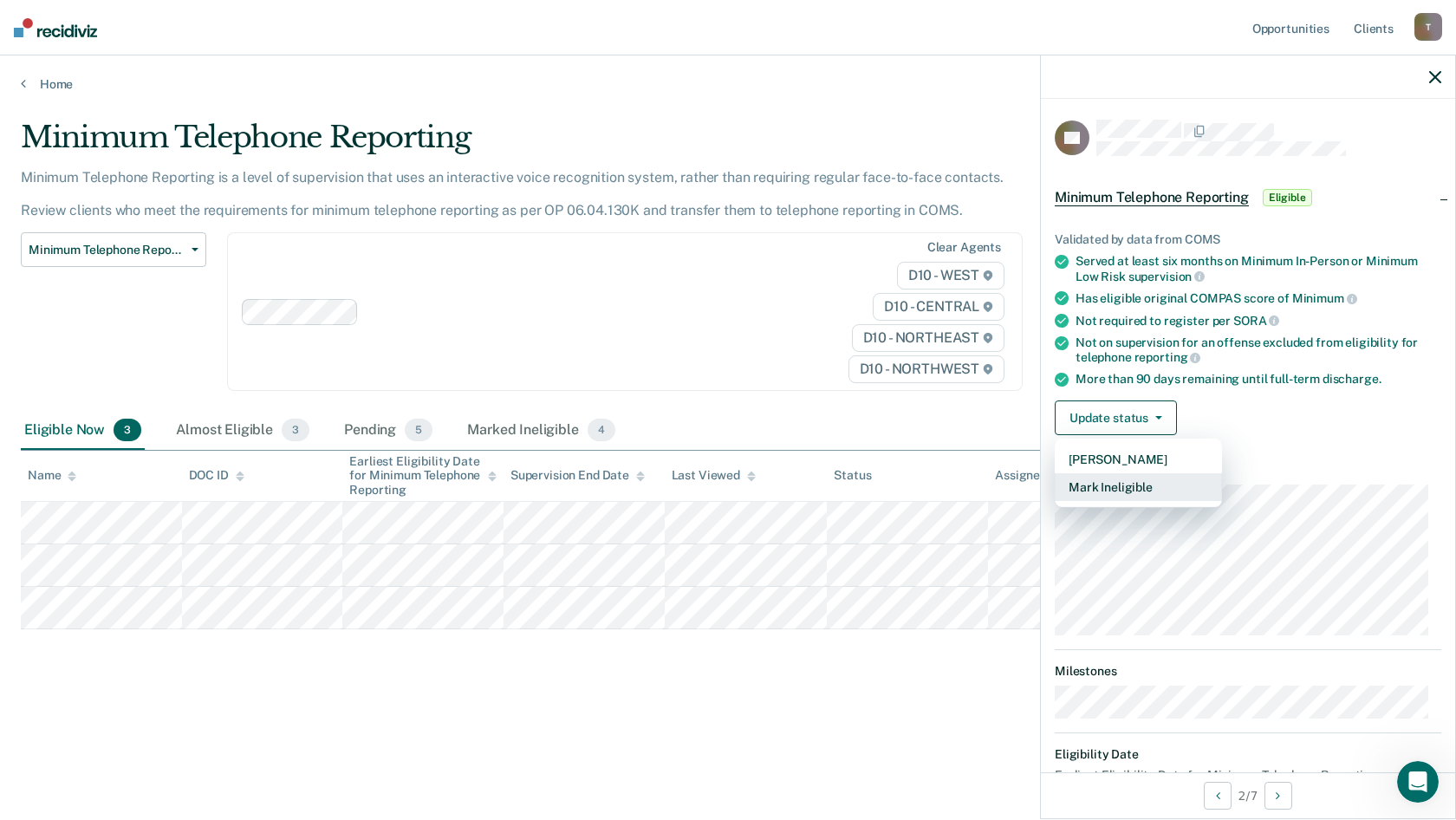
click at [1132, 484] on button "Mark Ineligible" at bounding box center [1139, 487] width 167 height 28
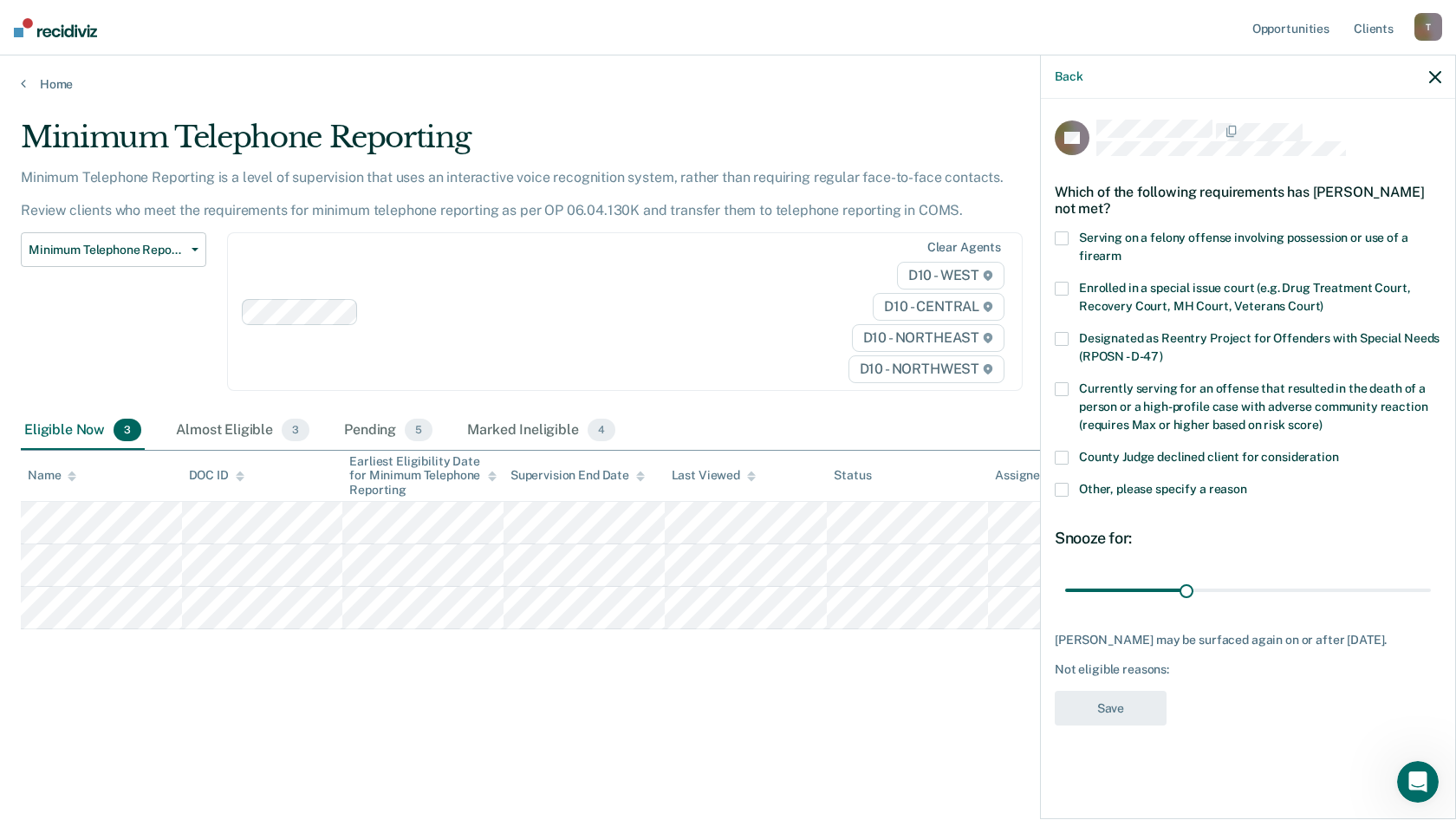
click at [1063, 459] on span at bounding box center [1061, 457] width 14 height 14
click at [1136, 700] on button "Save" at bounding box center [1111, 708] width 112 height 36
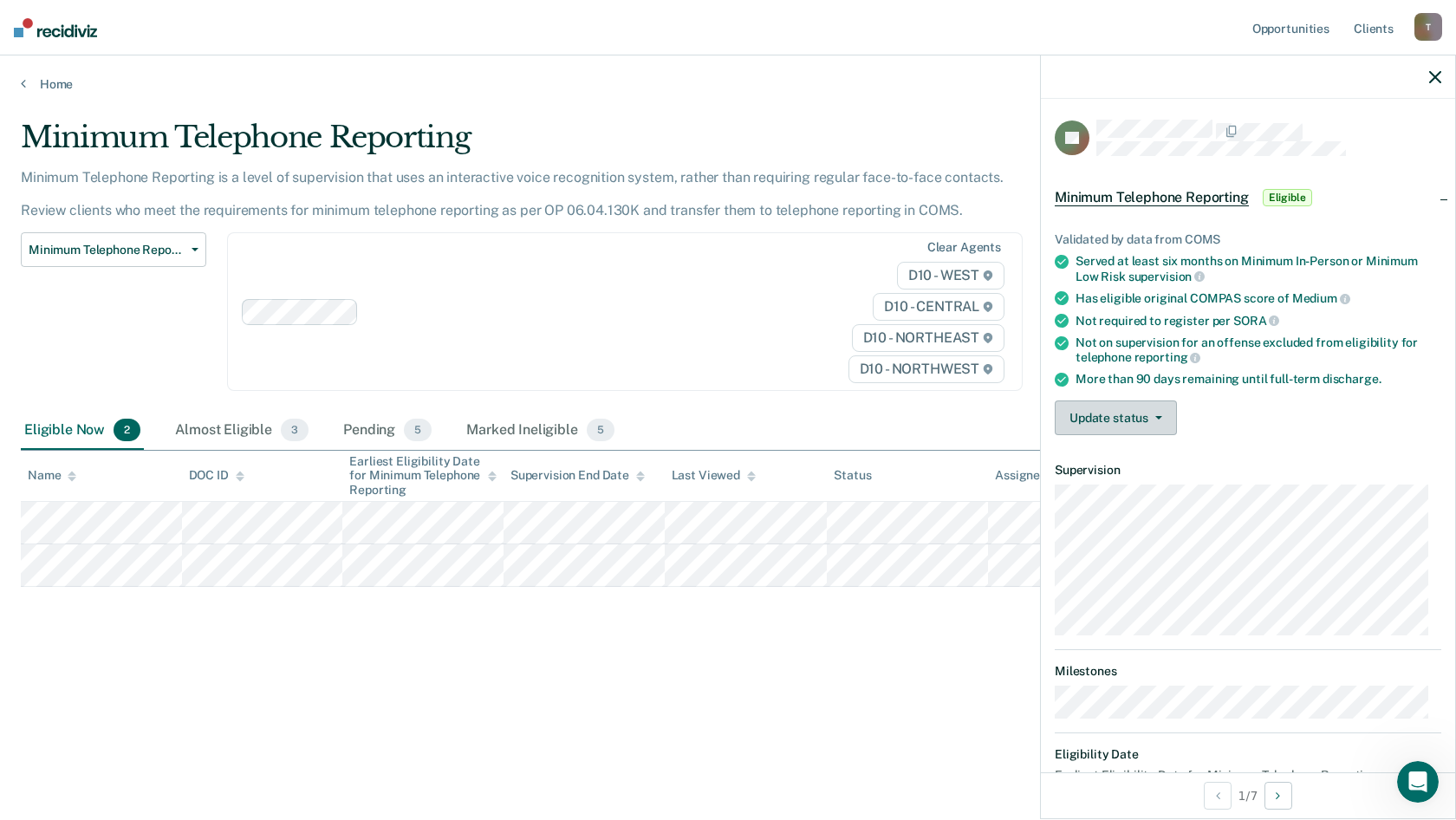
click at [1146, 416] on button "Update status" at bounding box center [1116, 417] width 122 height 35
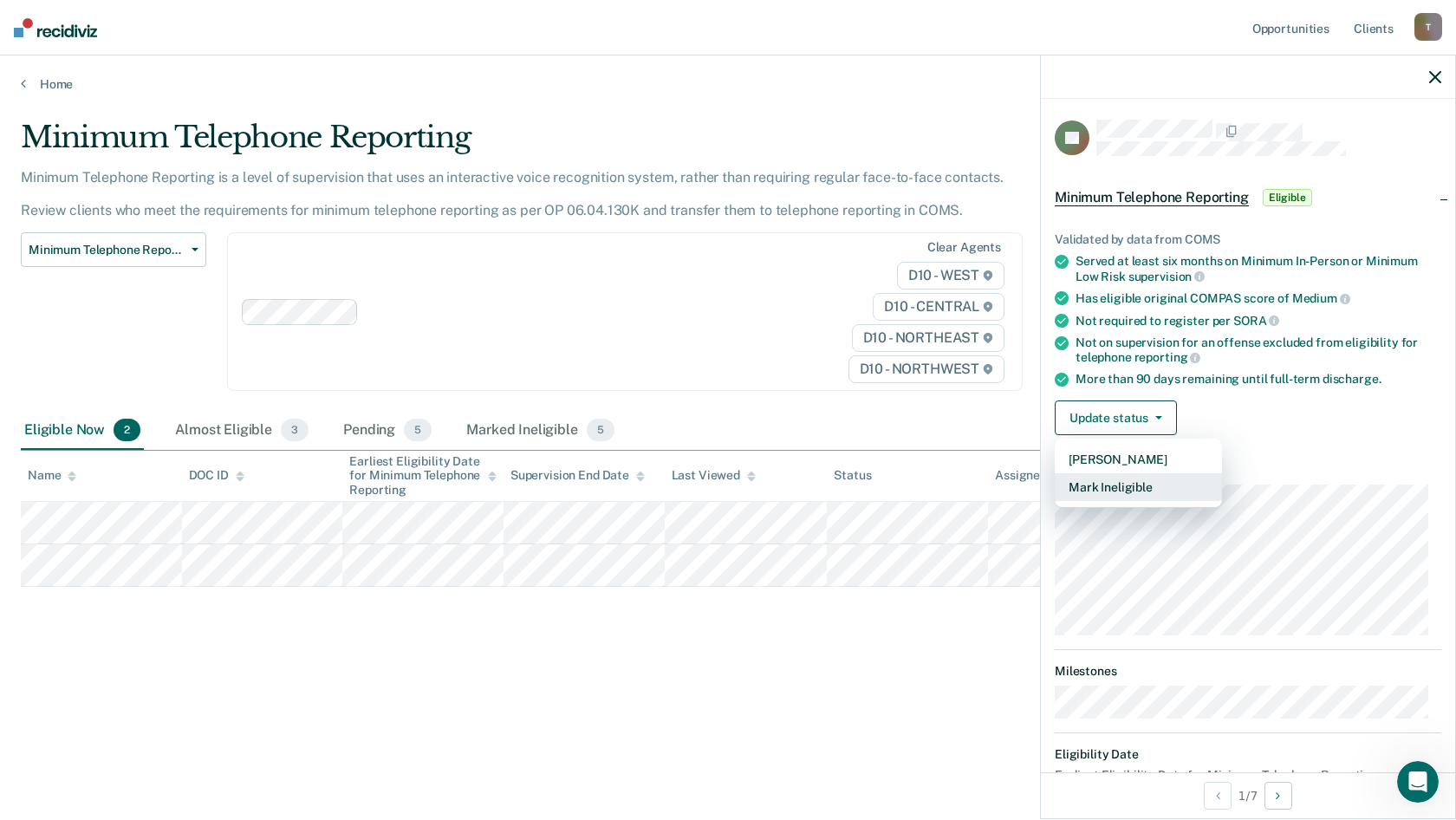
click at [1143, 479] on button "Mark Ineligible" at bounding box center [1139, 487] width 167 height 28
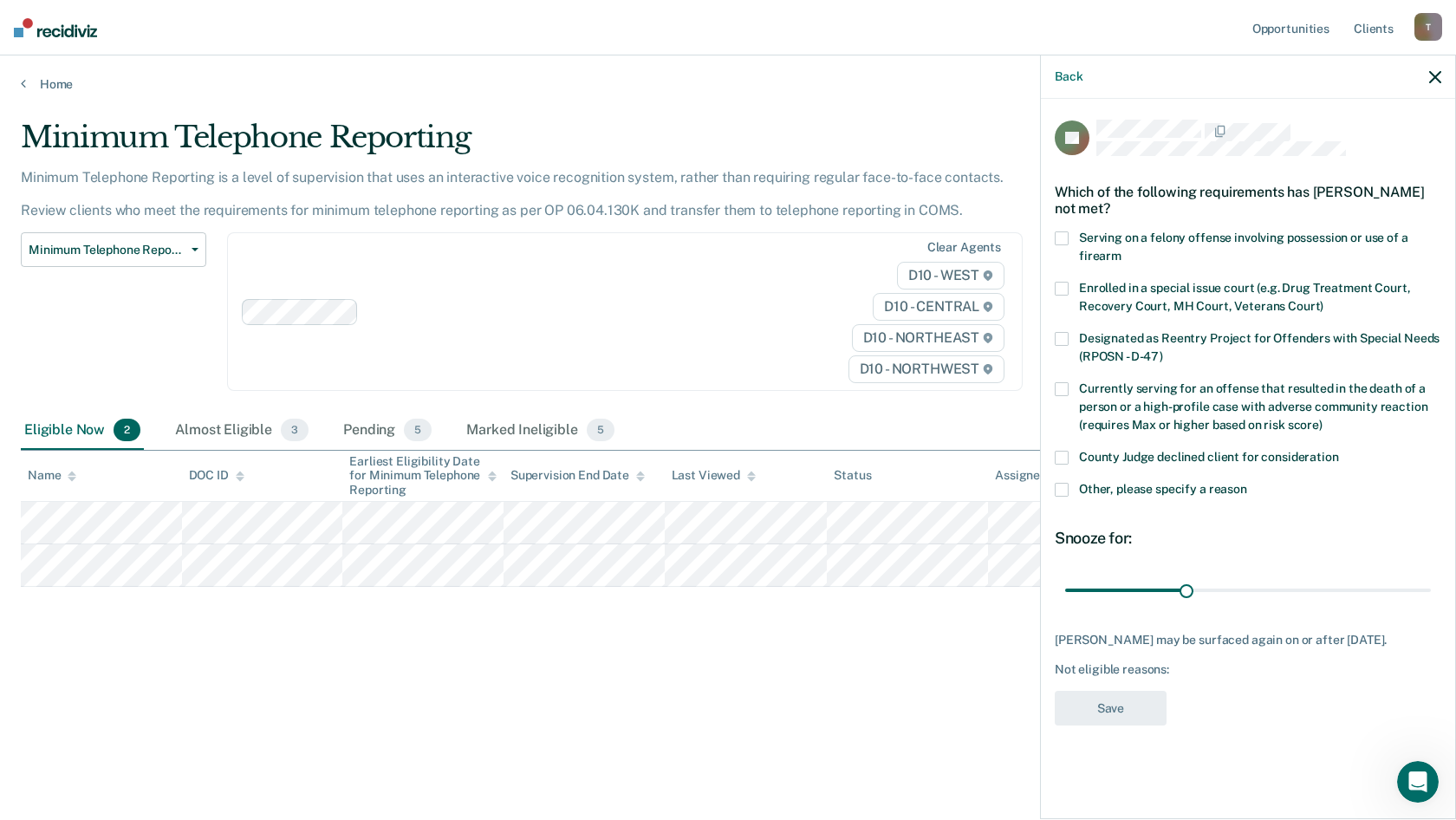
click at [1063, 455] on span at bounding box center [1061, 457] width 14 height 14
click at [1145, 714] on button "Save" at bounding box center [1111, 708] width 112 height 36
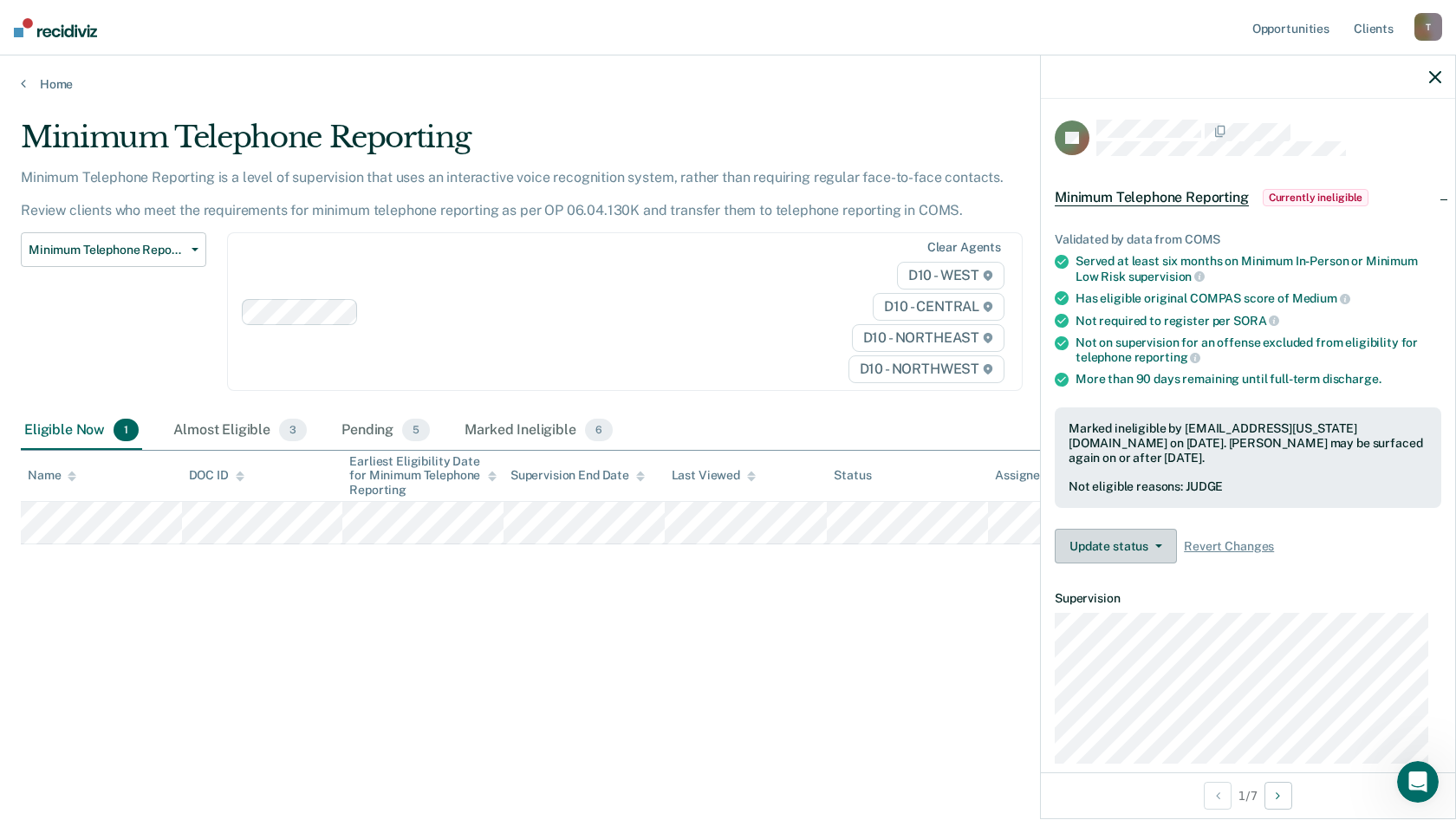
click at [1148, 552] on button "Update status" at bounding box center [1116, 546] width 122 height 35
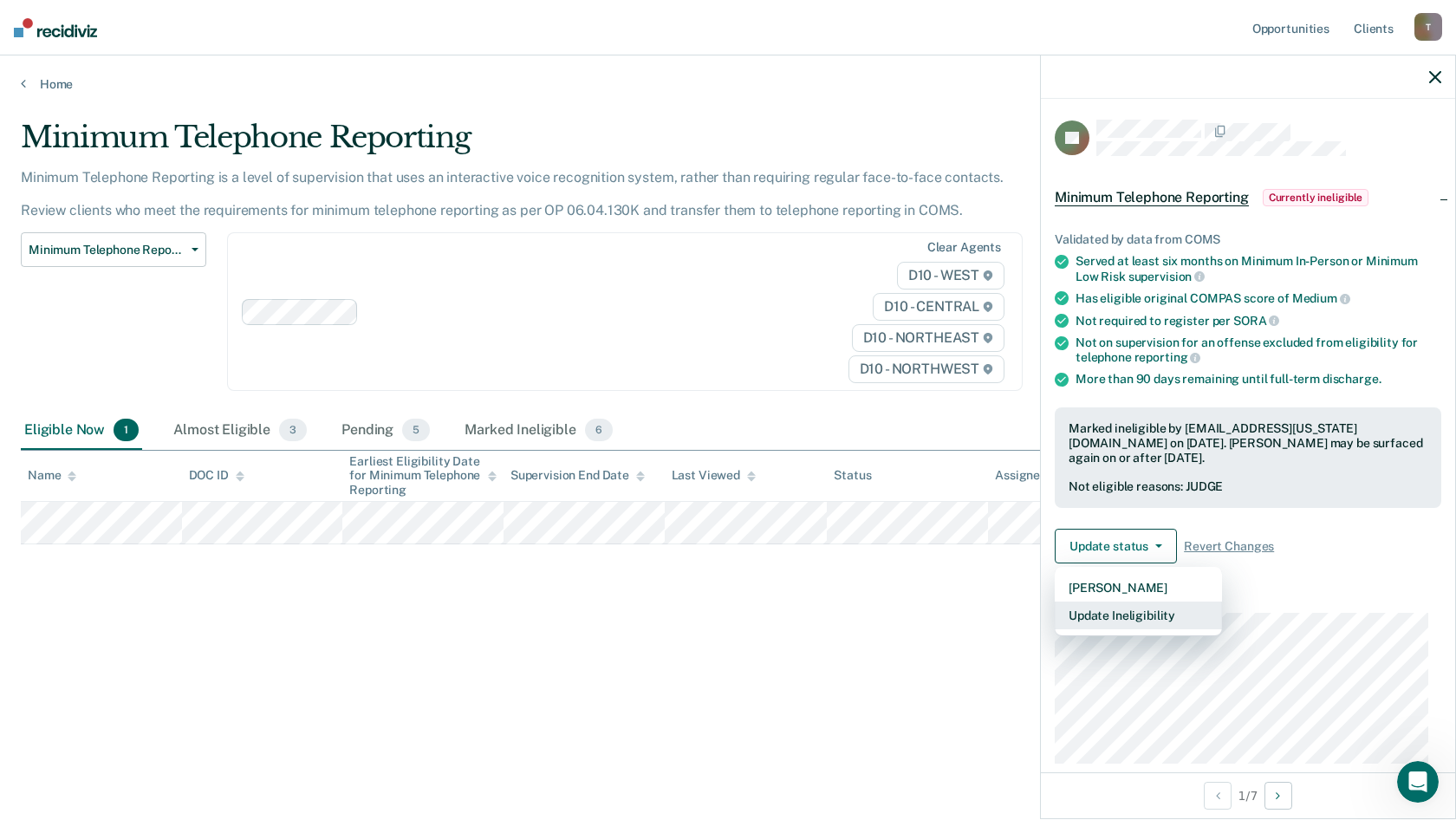
click at [1136, 613] on button "Update Ineligibility" at bounding box center [1139, 615] width 167 height 28
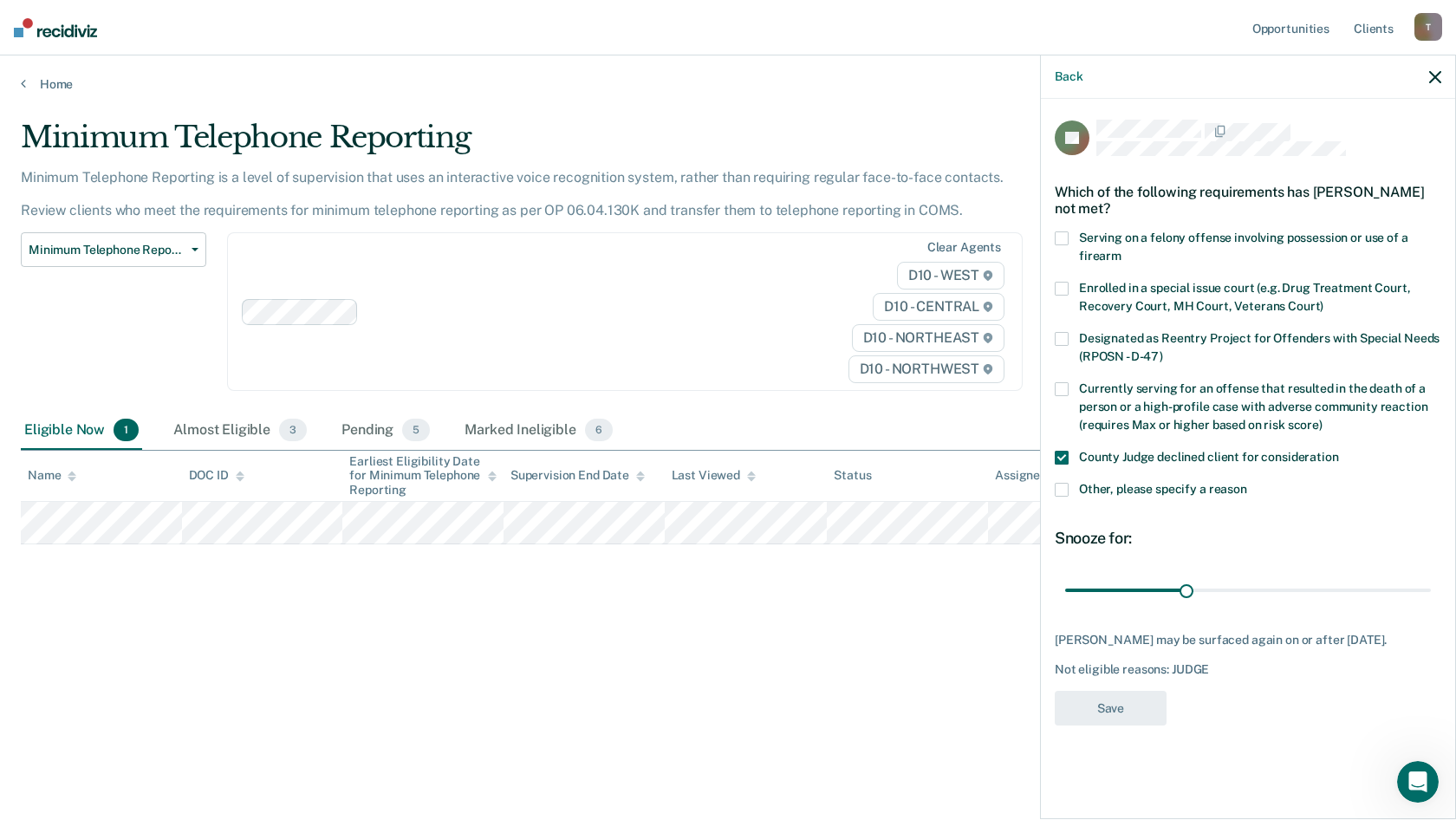
click at [1067, 456] on span at bounding box center [1061, 457] width 14 height 14
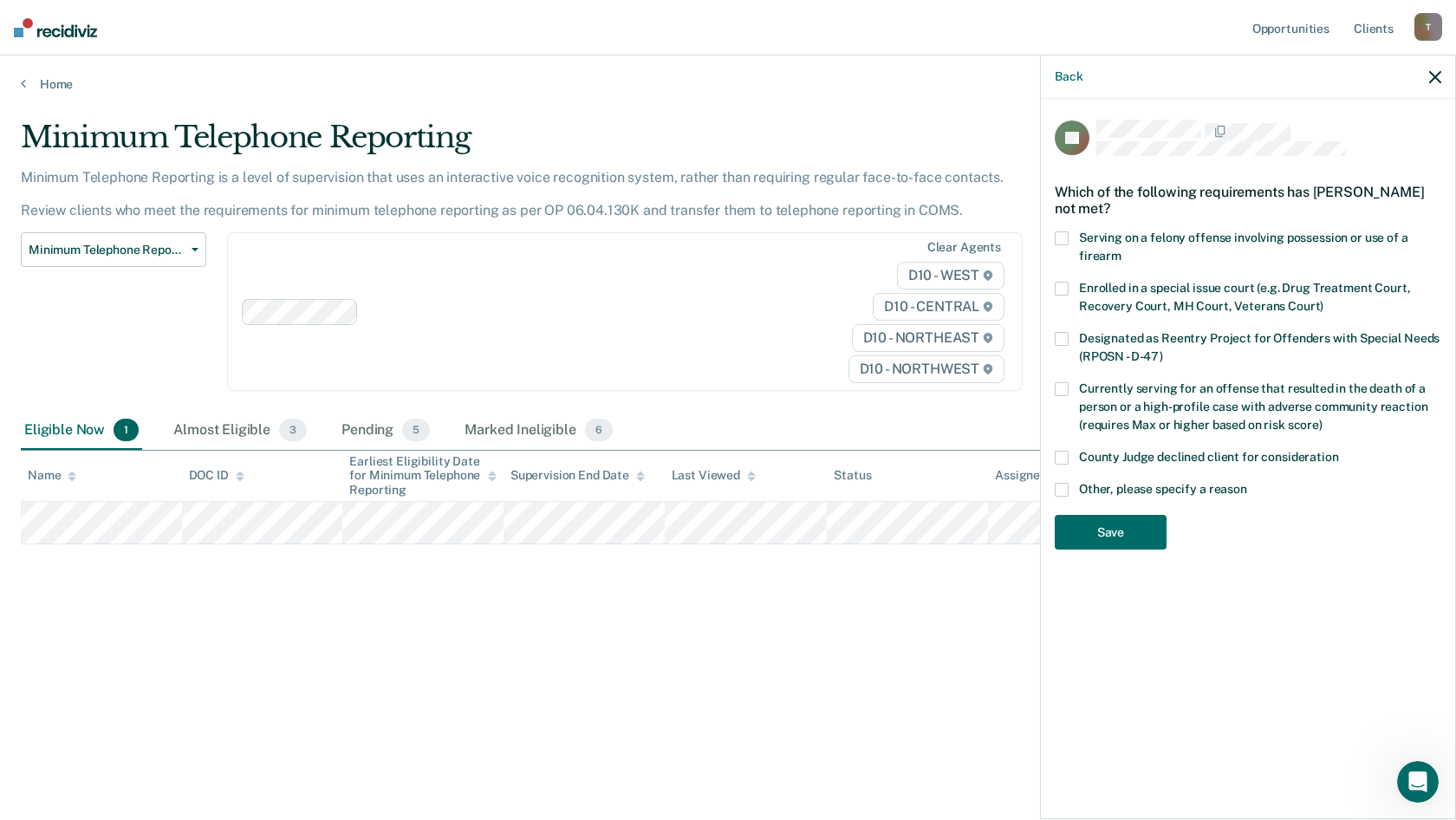
click at [1439, 85] on div "Back" at bounding box center [1248, 76] width 414 height 43
click at [1439, 79] on icon "button" at bounding box center [1435, 76] width 12 height 12
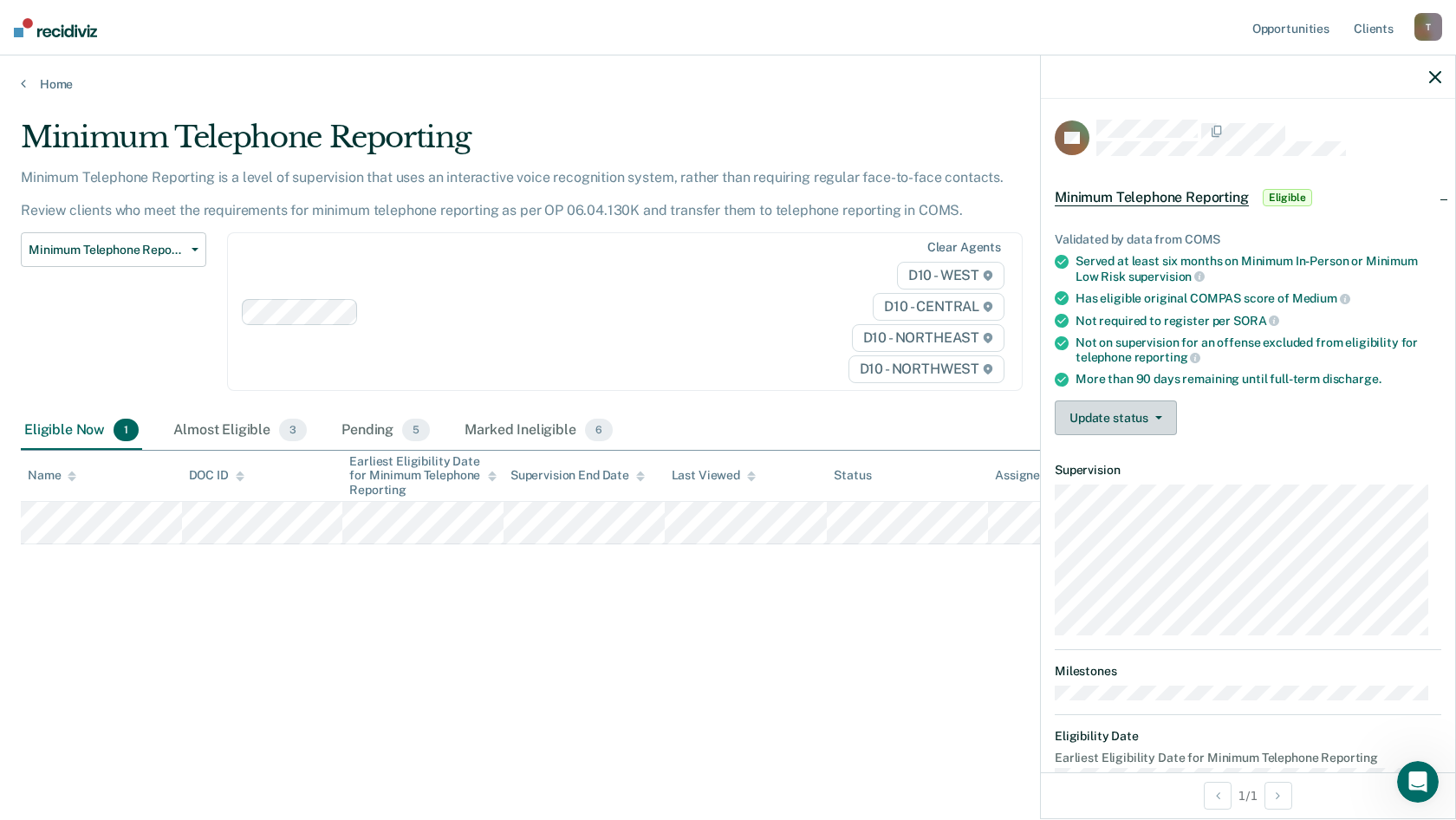
click at [1126, 419] on button "Update status" at bounding box center [1116, 417] width 122 height 35
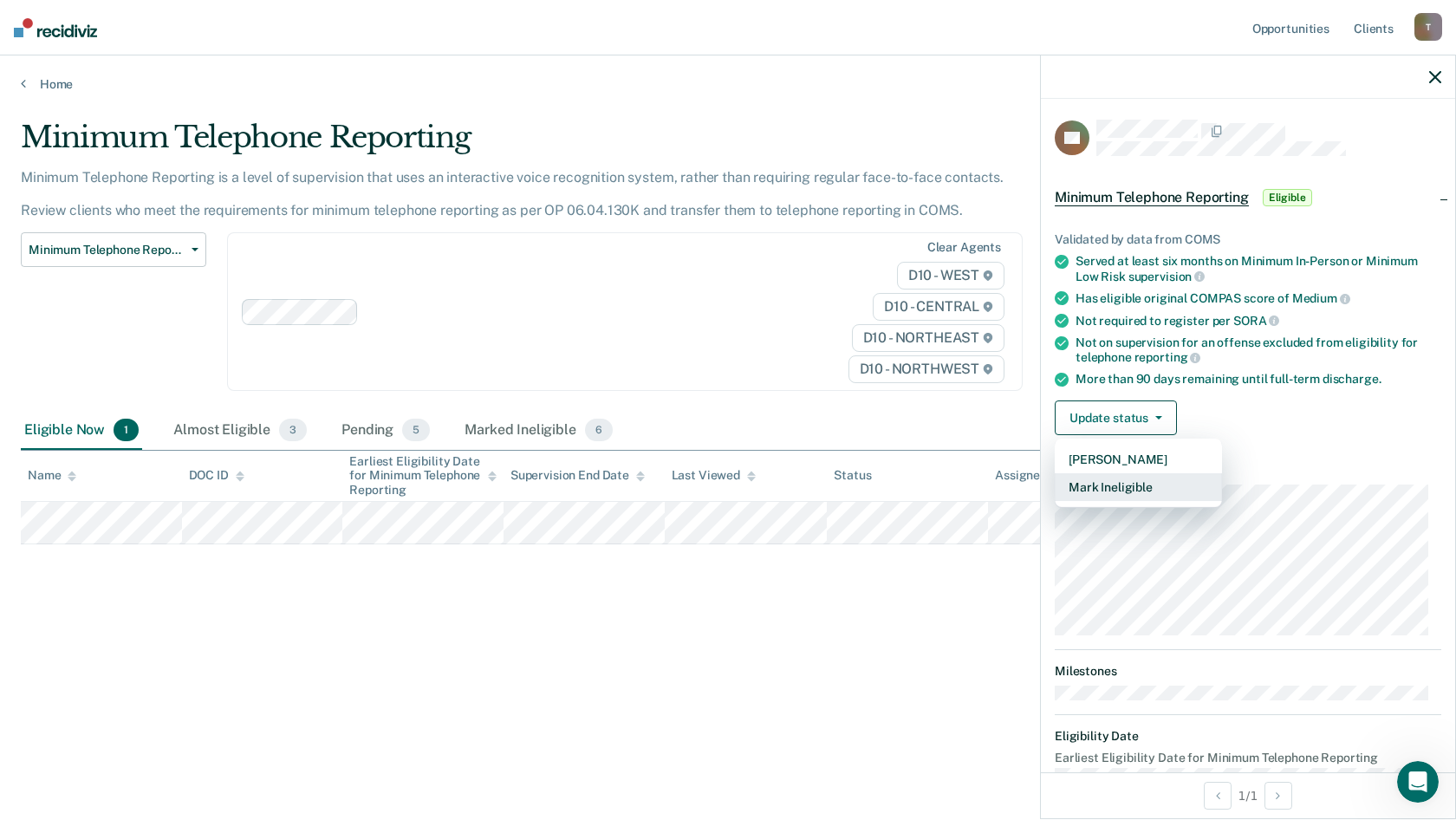
click at [1121, 485] on button "Mark Ineligible" at bounding box center [1139, 487] width 167 height 28
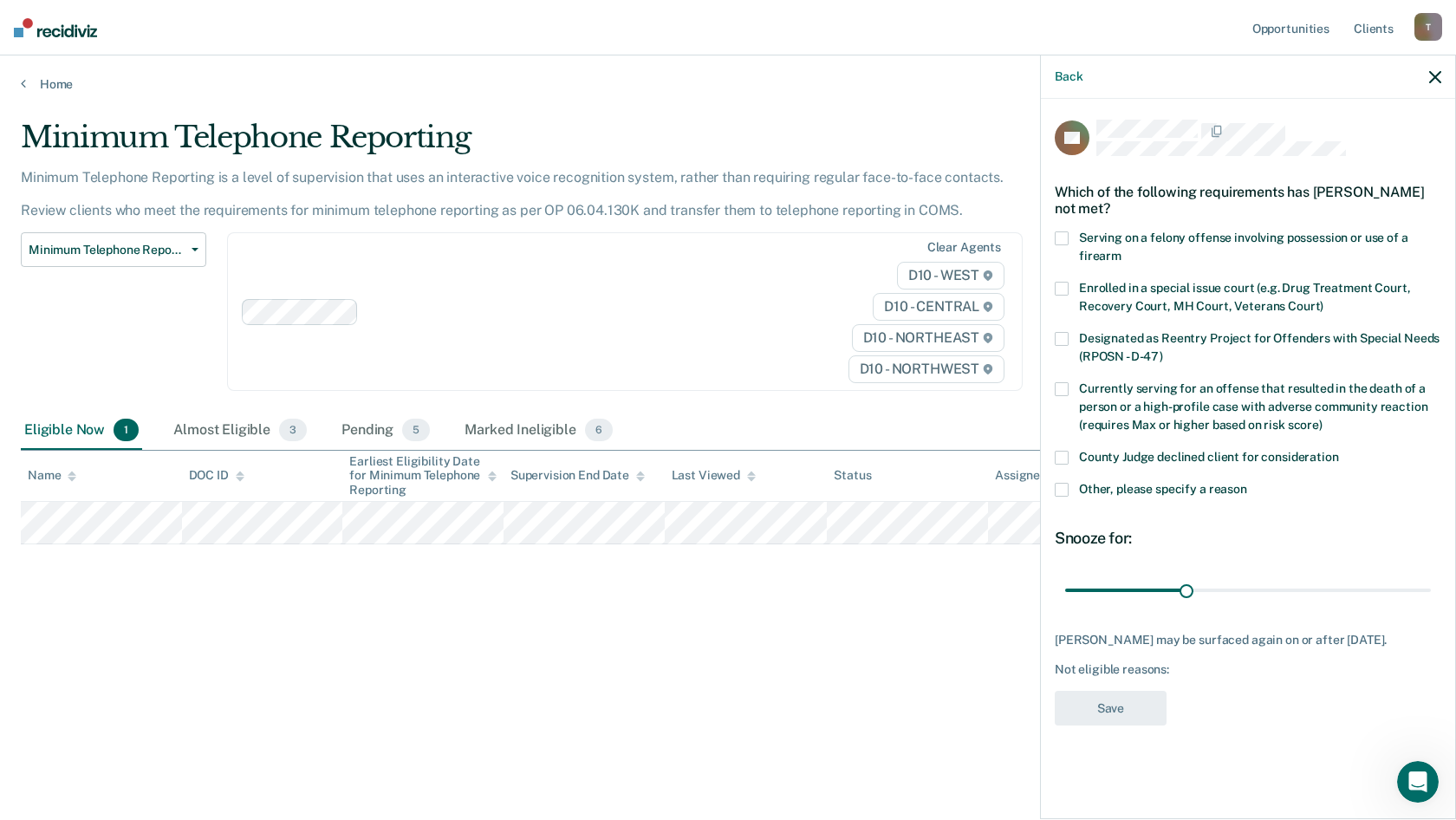
click at [1067, 484] on span at bounding box center [1061, 489] width 14 height 14
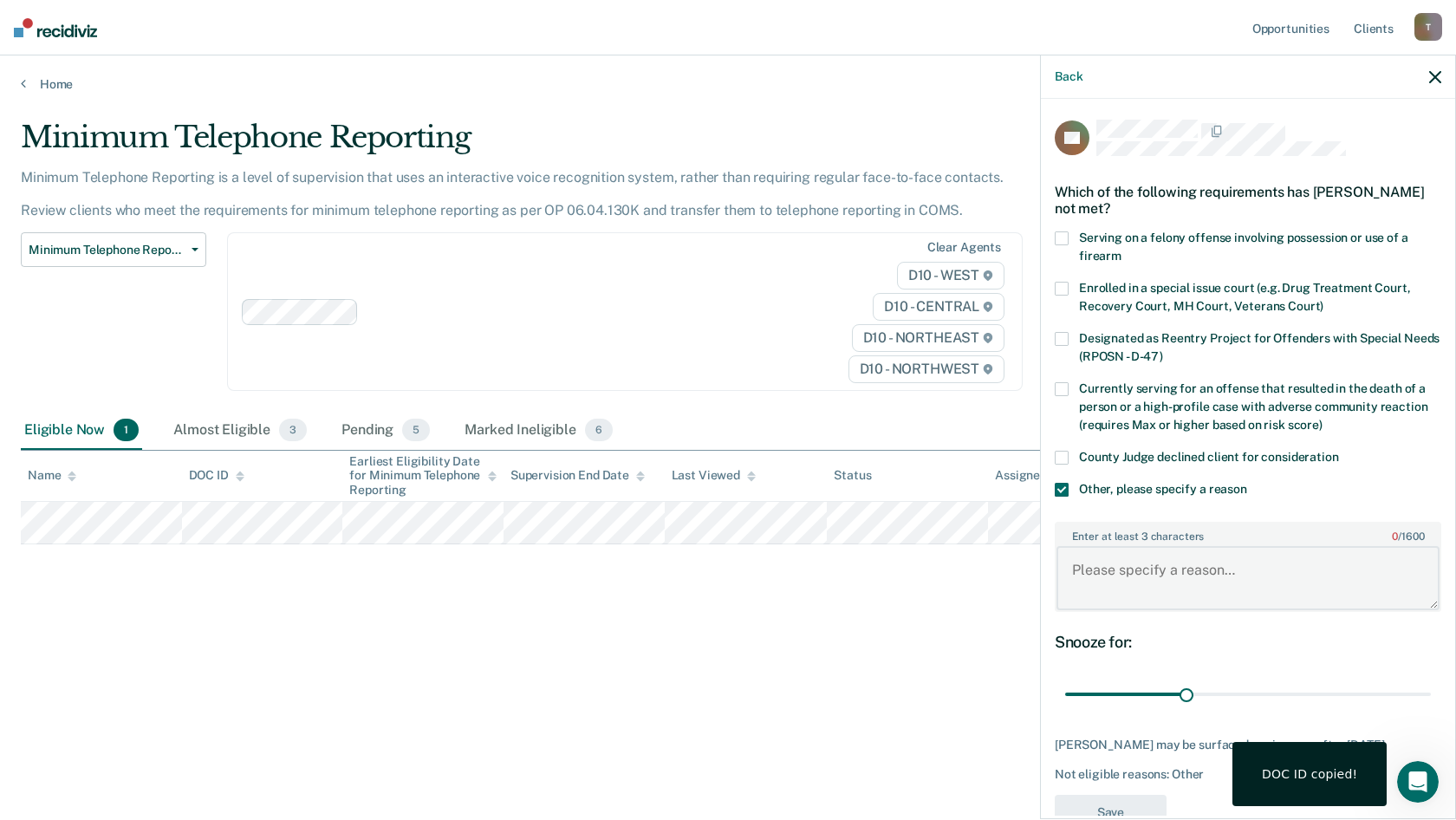
click at [1129, 566] on textarea "Enter at least 3 characters 0 / 1600" at bounding box center [1248, 578] width 384 height 64
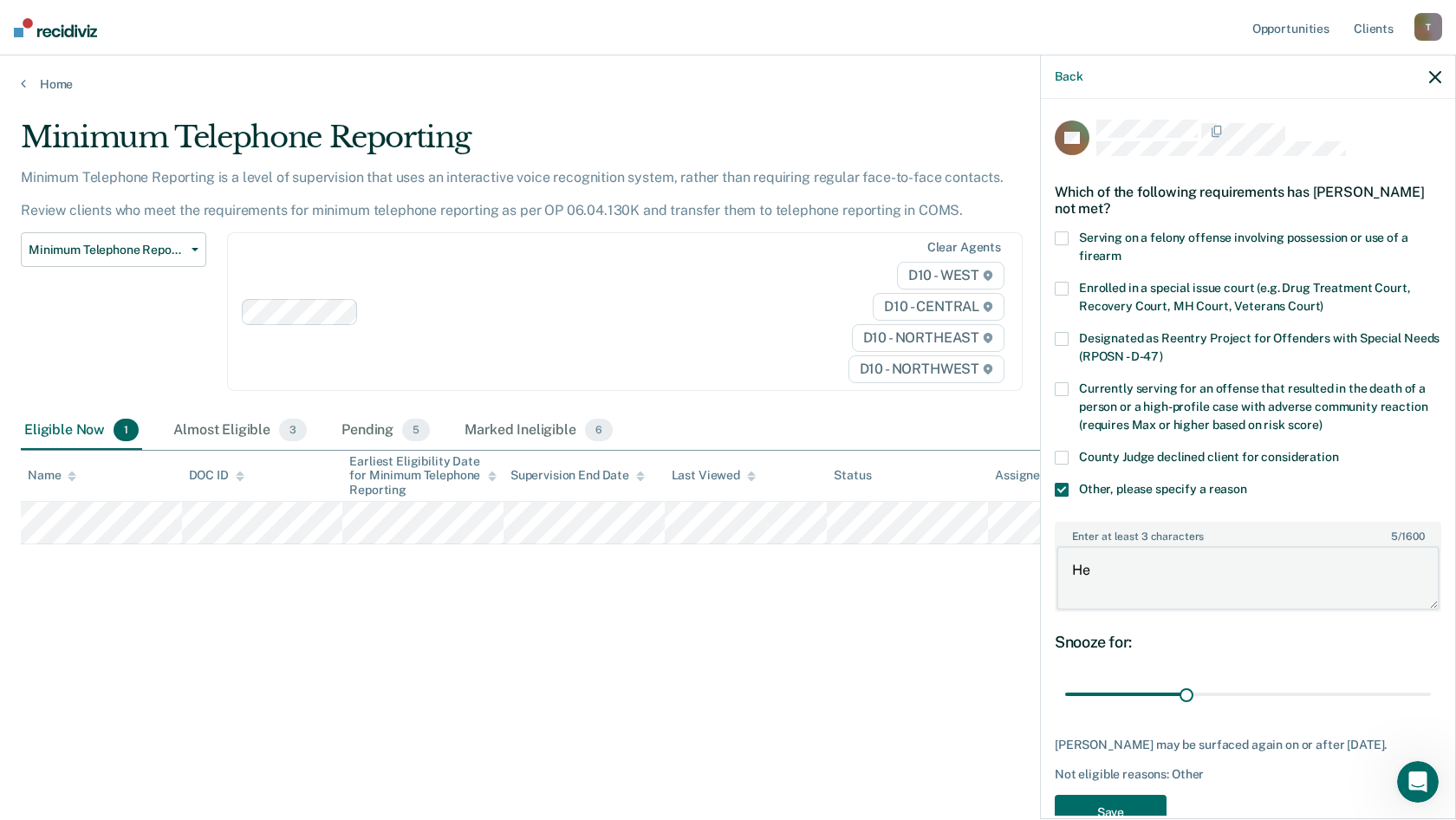
type textarea "H"
type textarea "Pending Show Cause"
click at [1124, 803] on button "Save" at bounding box center [1111, 812] width 112 height 36
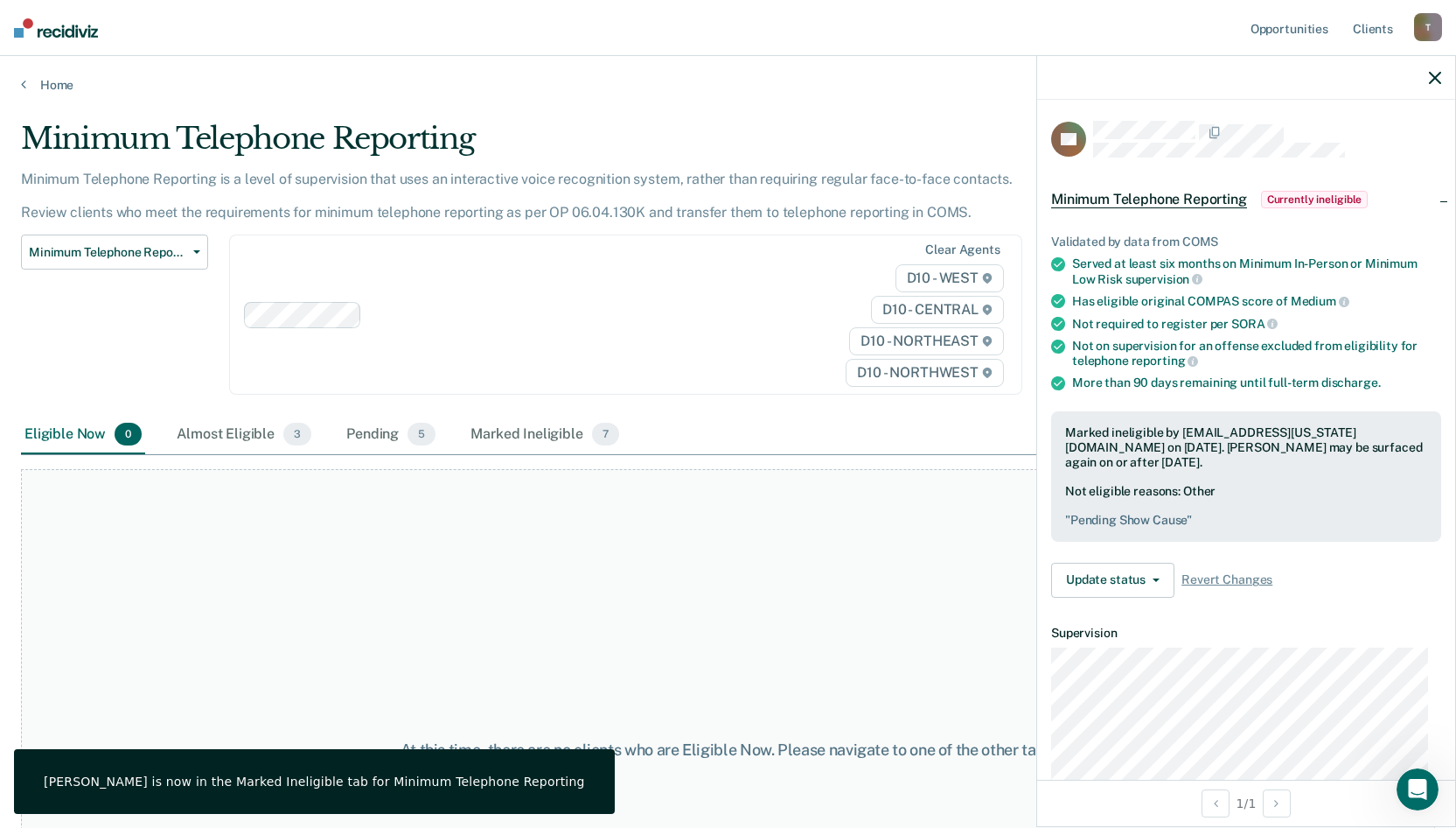
click at [1435, 80] on icon "button" at bounding box center [1435, 77] width 12 height 12
